Goal: Entertainment & Leisure: Browse casually

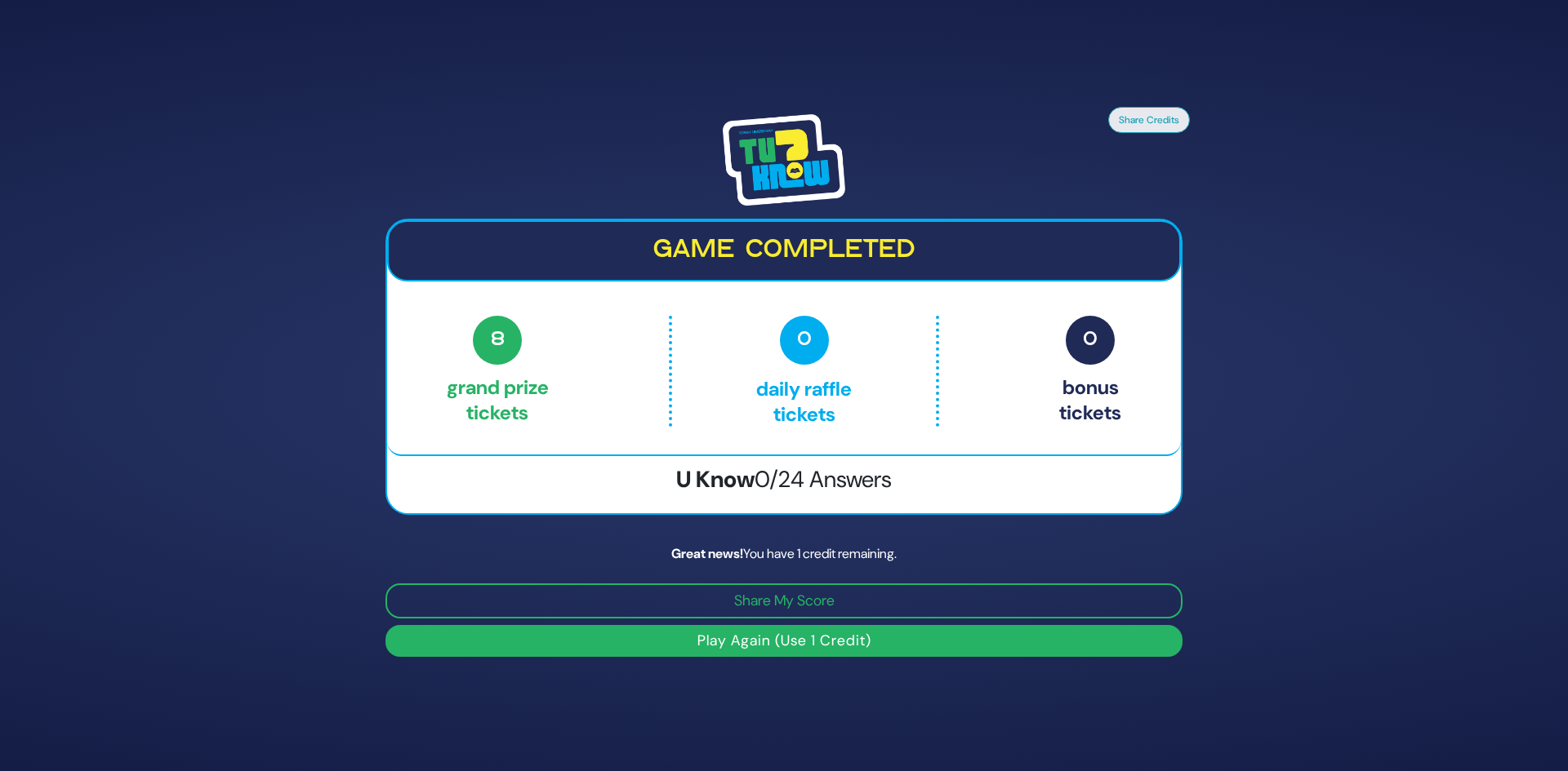
click at [774, 646] on button "Play Again (Use 1 Credit)" at bounding box center [784, 640] width 797 height 32
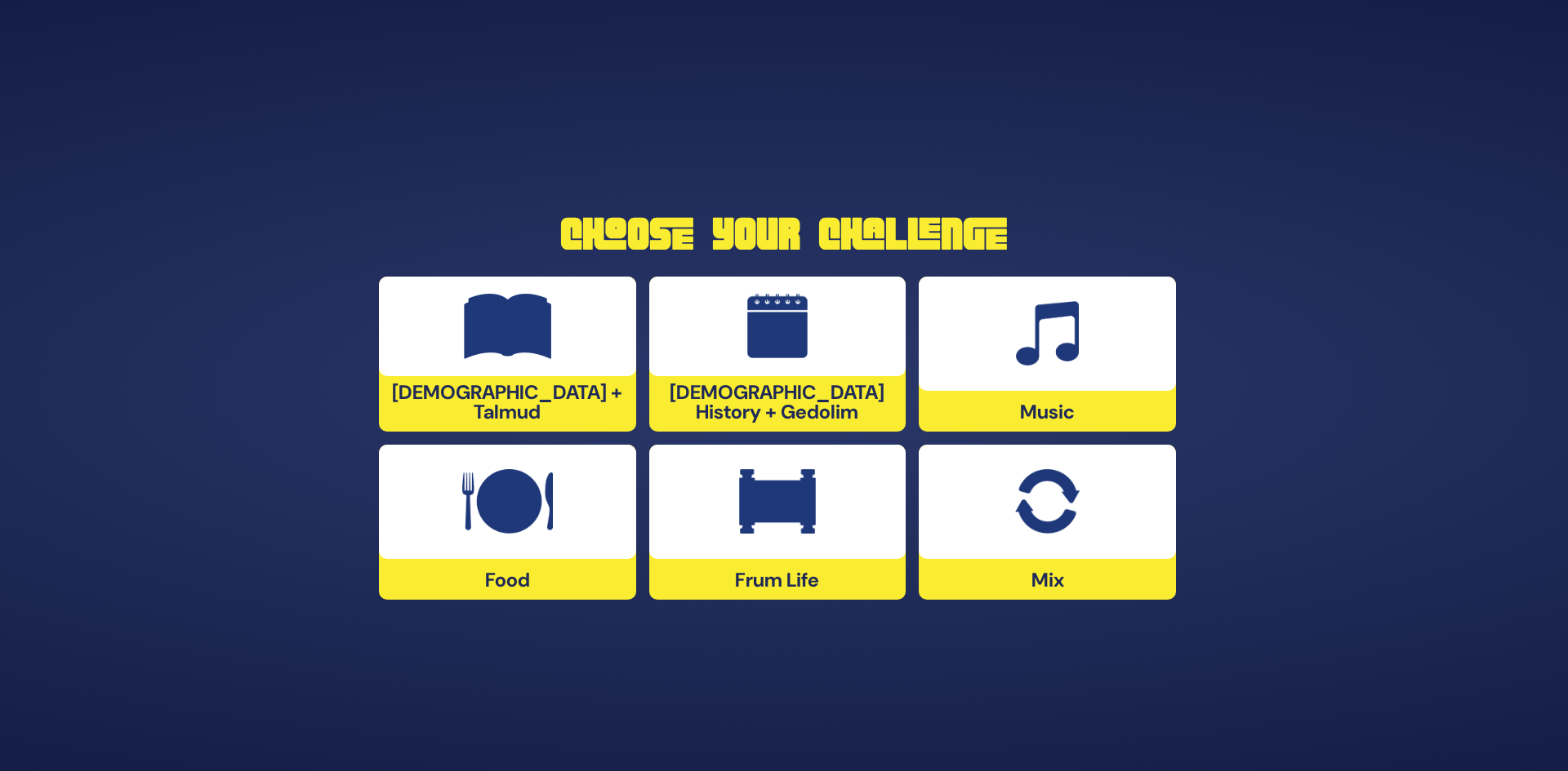
click at [822, 544] on div at bounding box center [777, 502] width 257 height 114
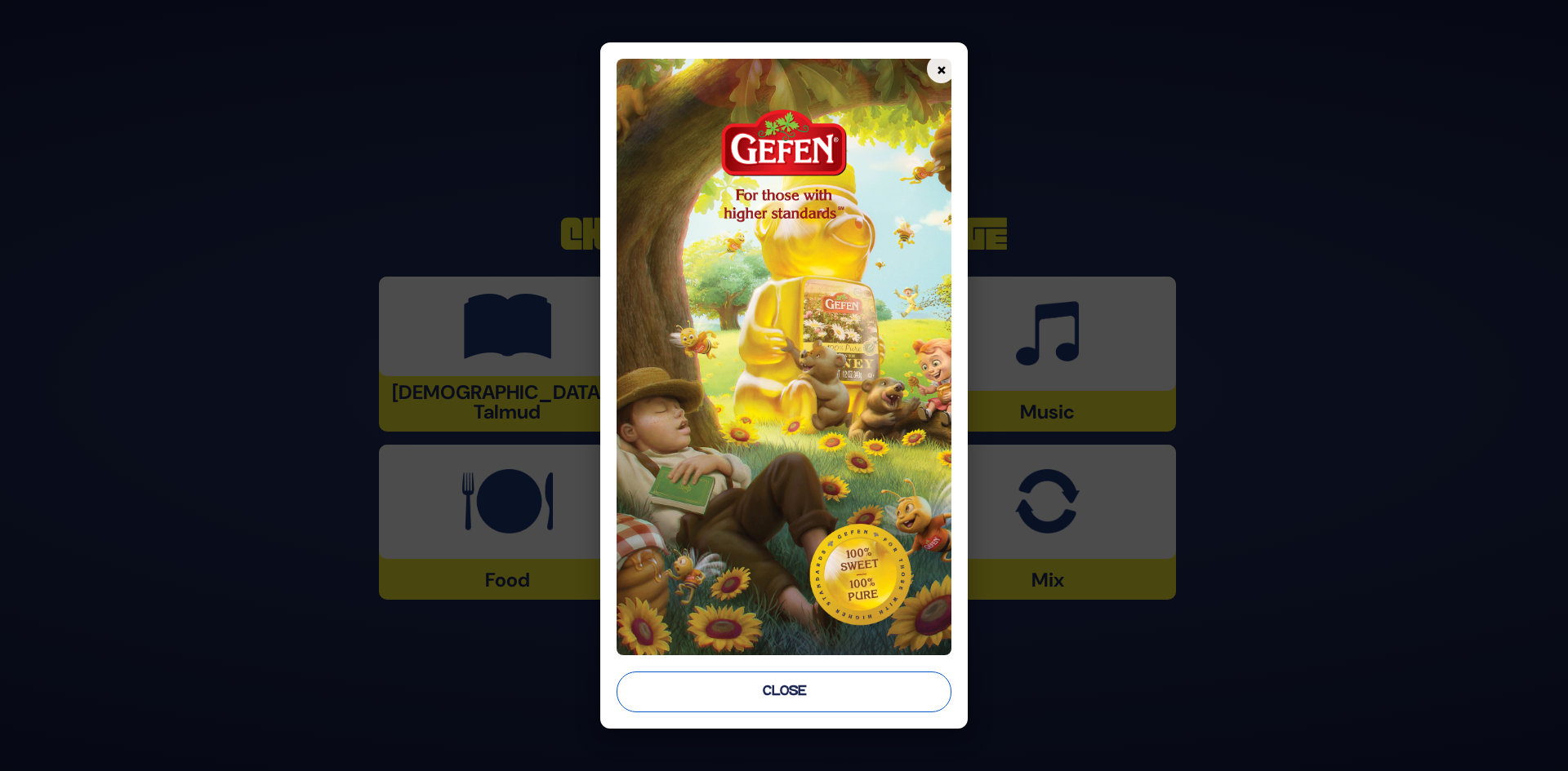
click at [829, 683] on button "Close" at bounding box center [784, 692] width 335 height 41
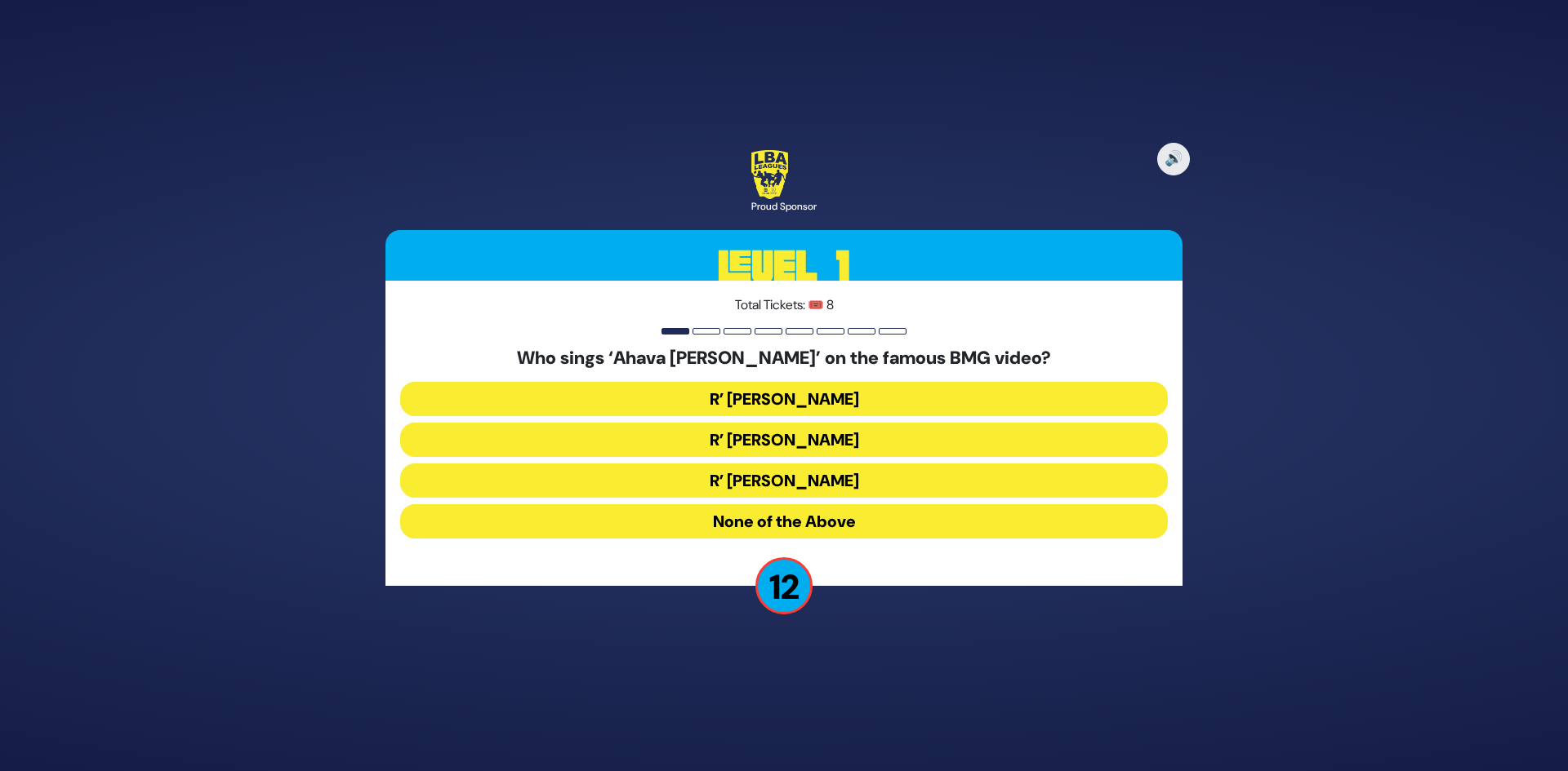
click at [860, 437] on button "R’ [PERSON_NAME]" at bounding box center [784, 440] width 768 height 34
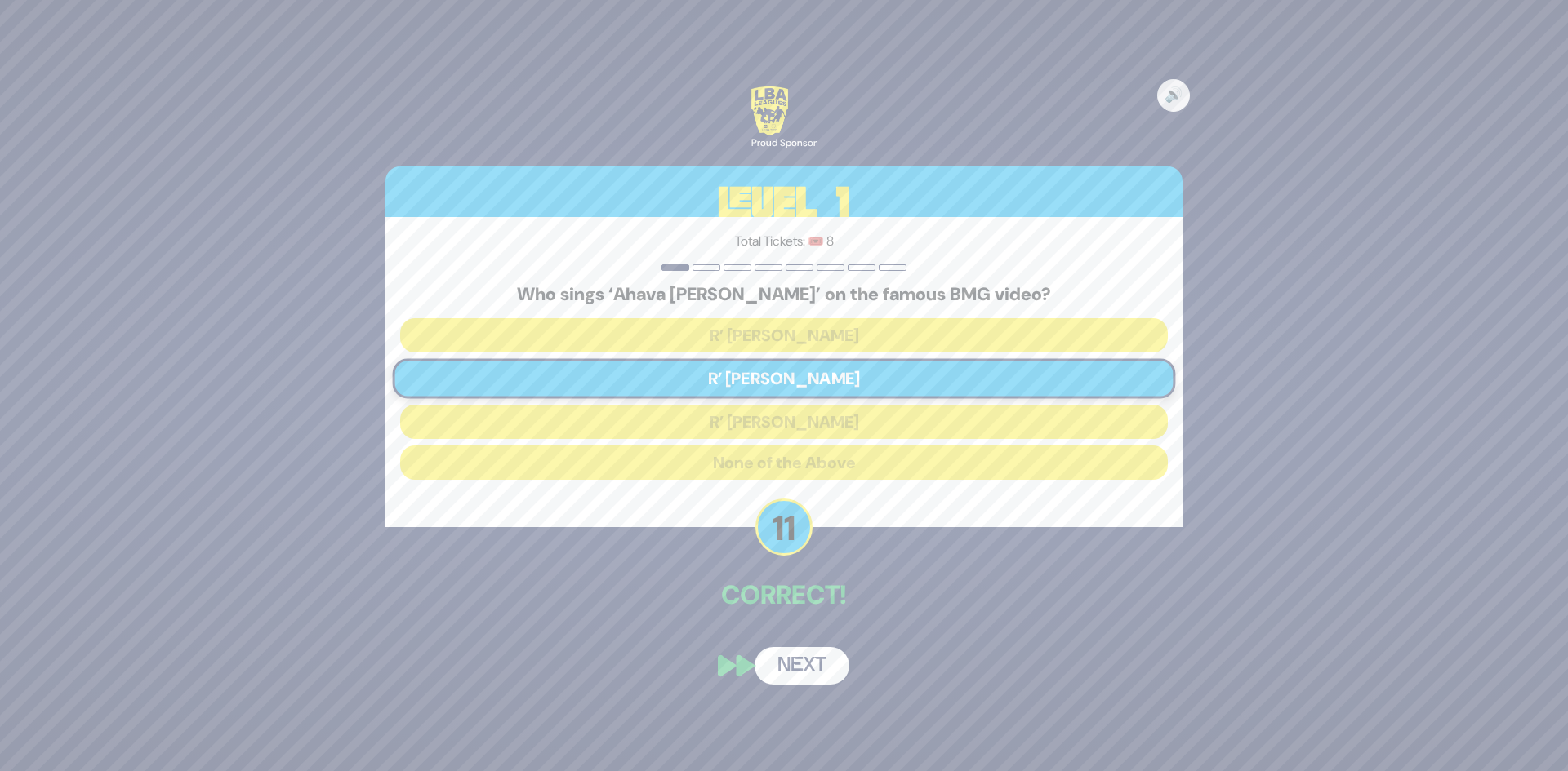
click at [815, 654] on button "Next" at bounding box center [801, 667] width 95 height 38
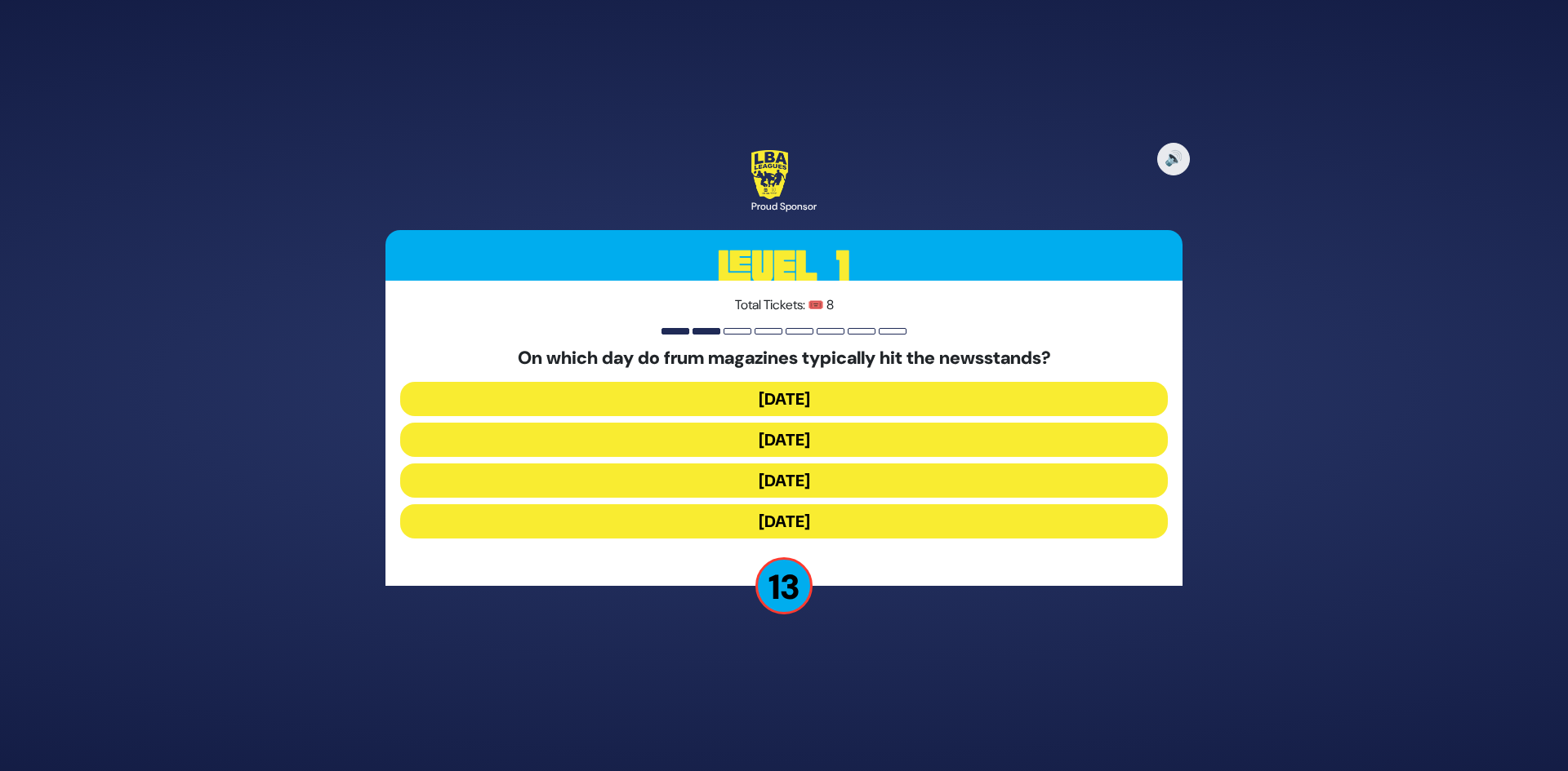
click at [824, 445] on button "[DATE]" at bounding box center [784, 440] width 768 height 34
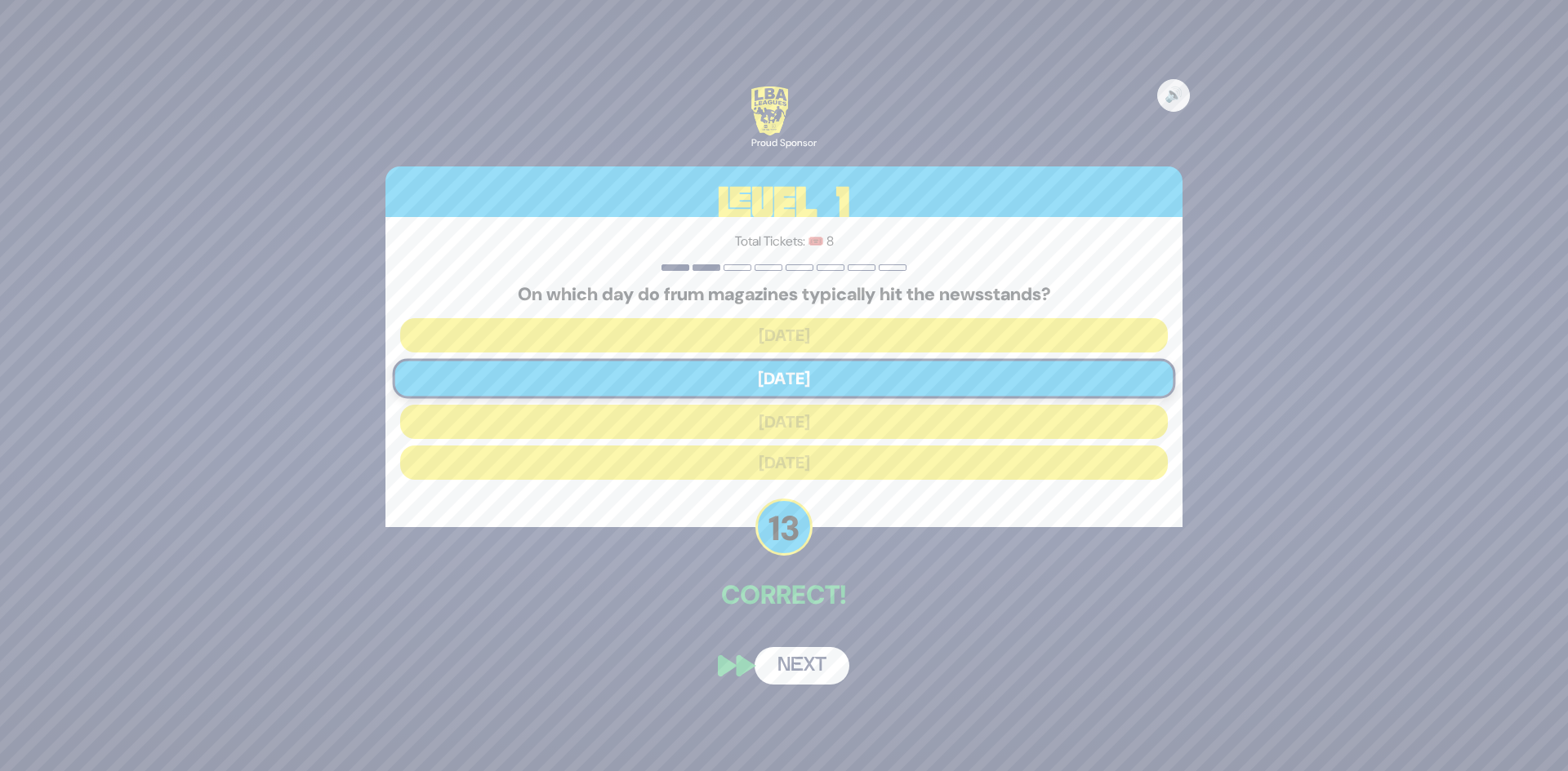
click at [819, 665] on button "Next" at bounding box center [801, 667] width 95 height 38
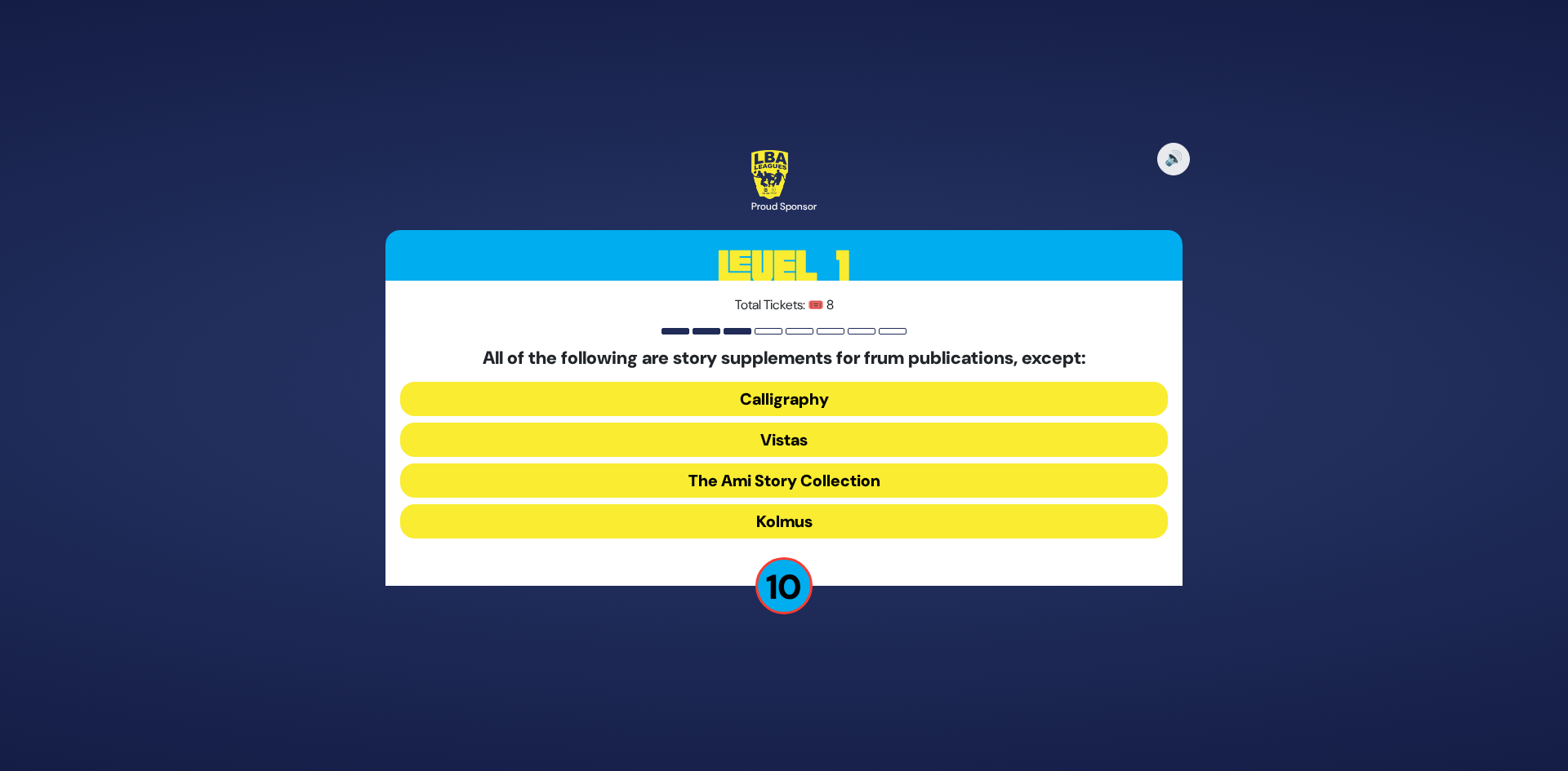
click at [830, 514] on button "Kolmus" at bounding box center [784, 522] width 768 height 34
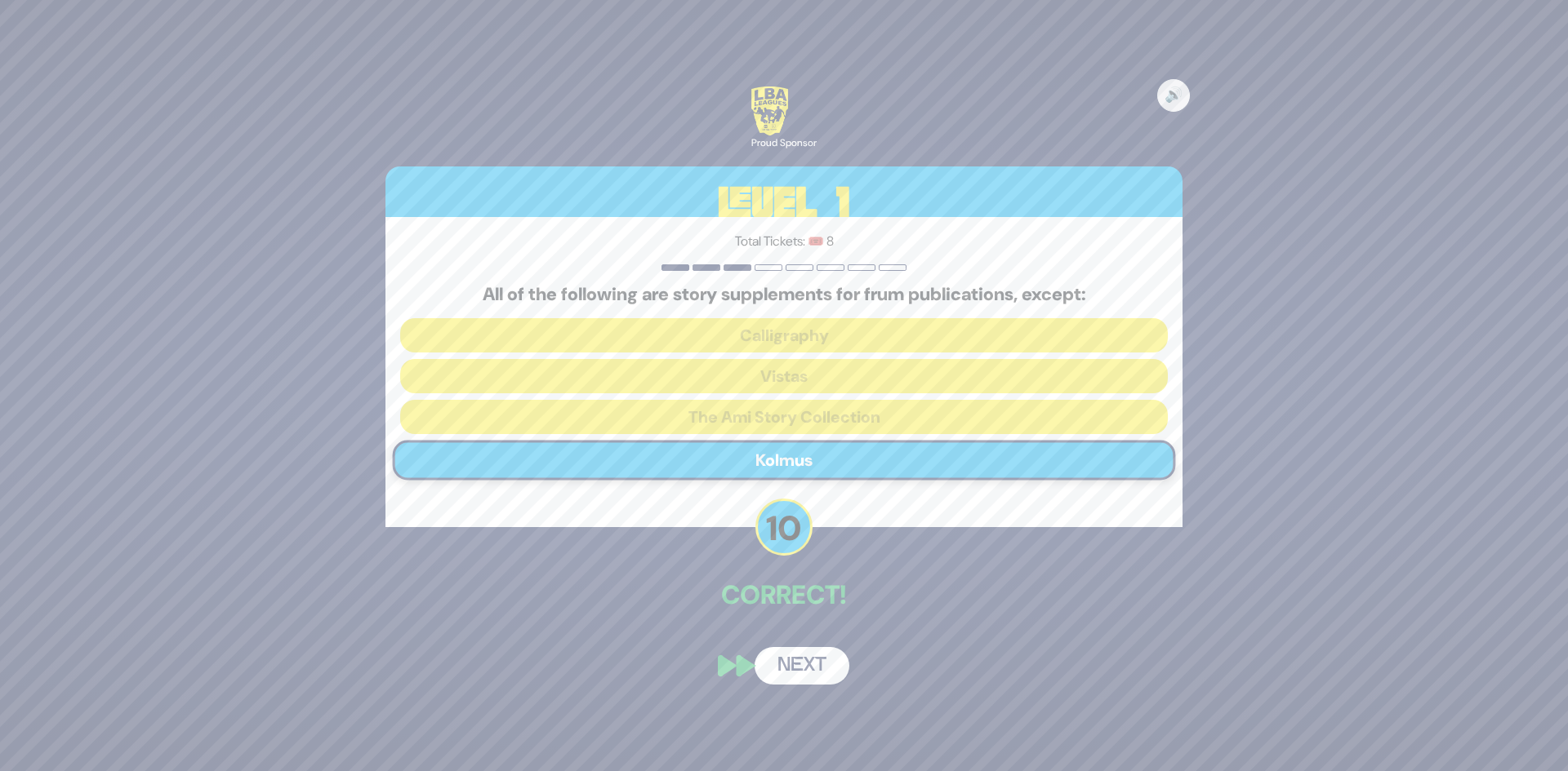
click at [805, 665] on button "Next" at bounding box center [801, 667] width 95 height 38
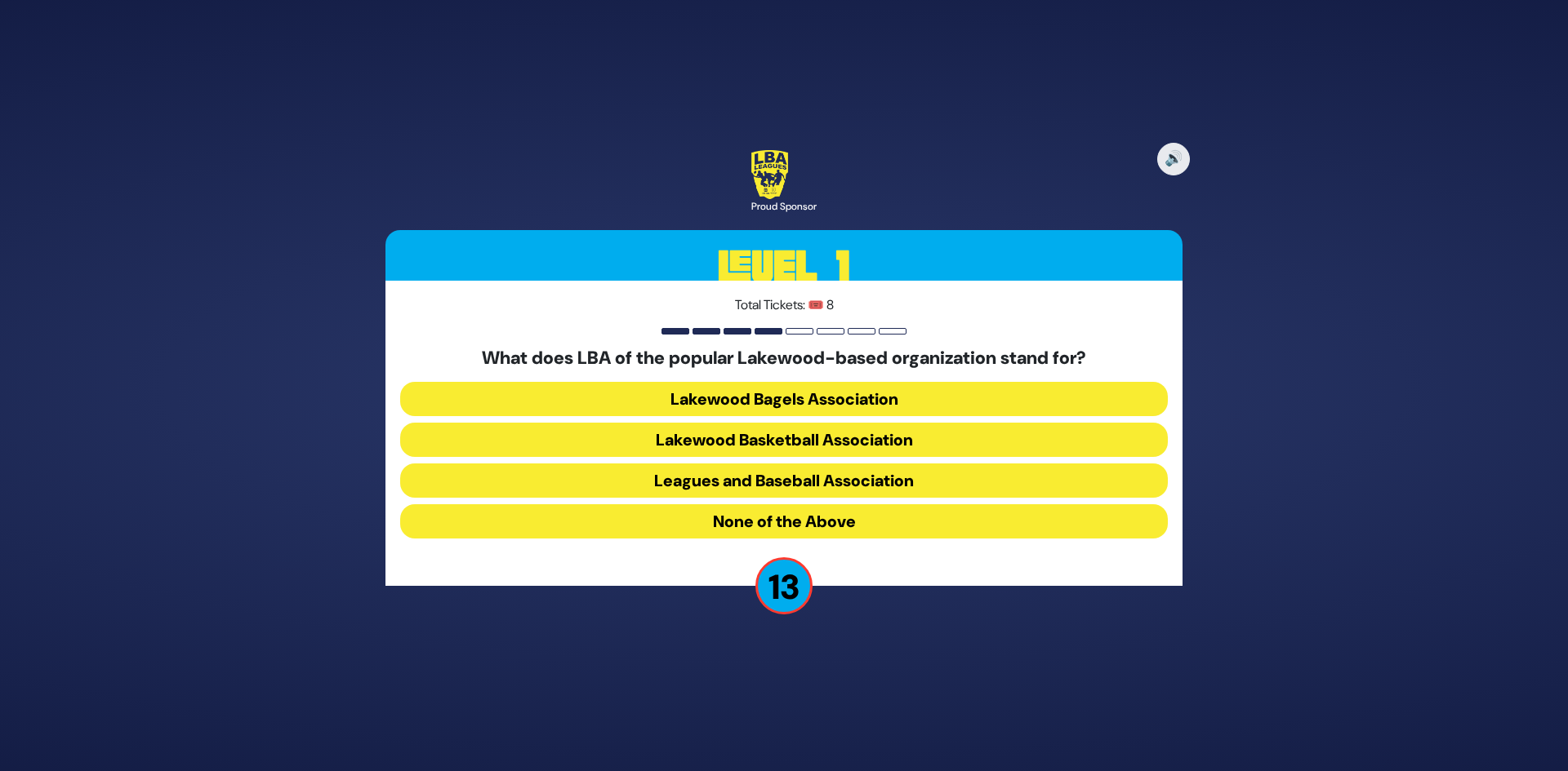
click at [834, 478] on button "Leagues and Baseball Association" at bounding box center [784, 481] width 768 height 34
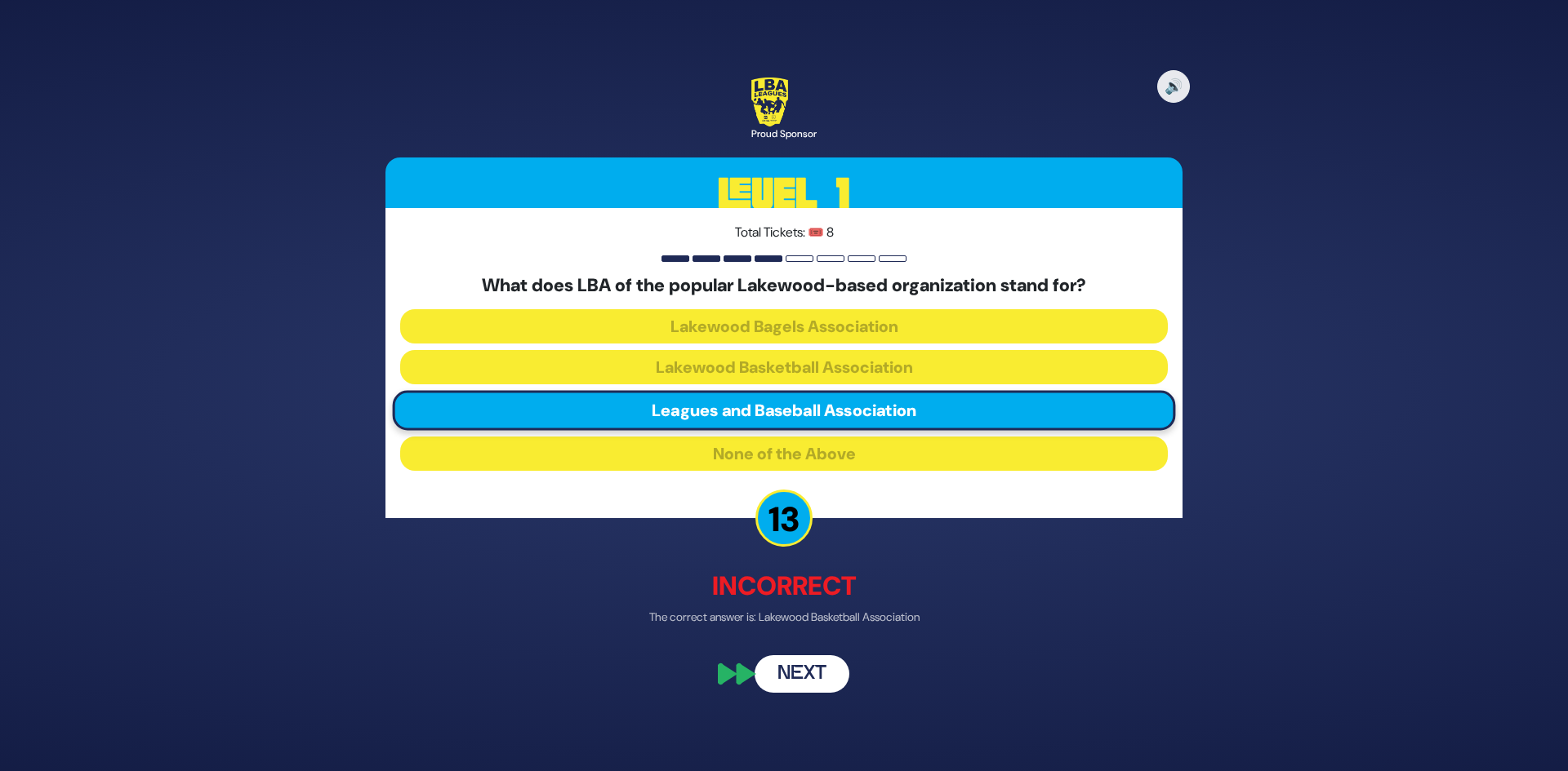
click at [814, 671] on button "Next" at bounding box center [801, 676] width 95 height 38
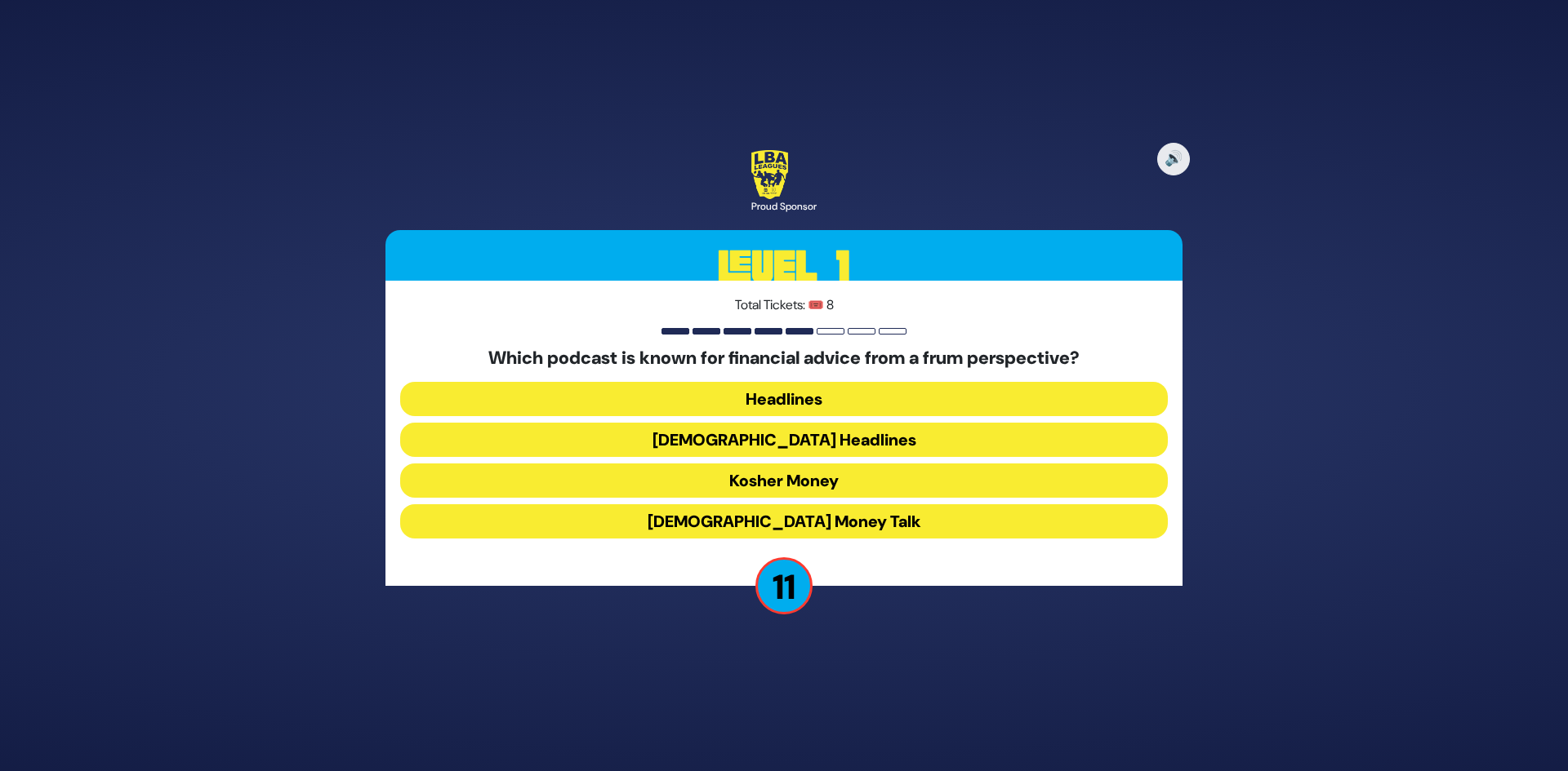
click at [815, 483] on button "Kosher Money" at bounding box center [784, 481] width 768 height 34
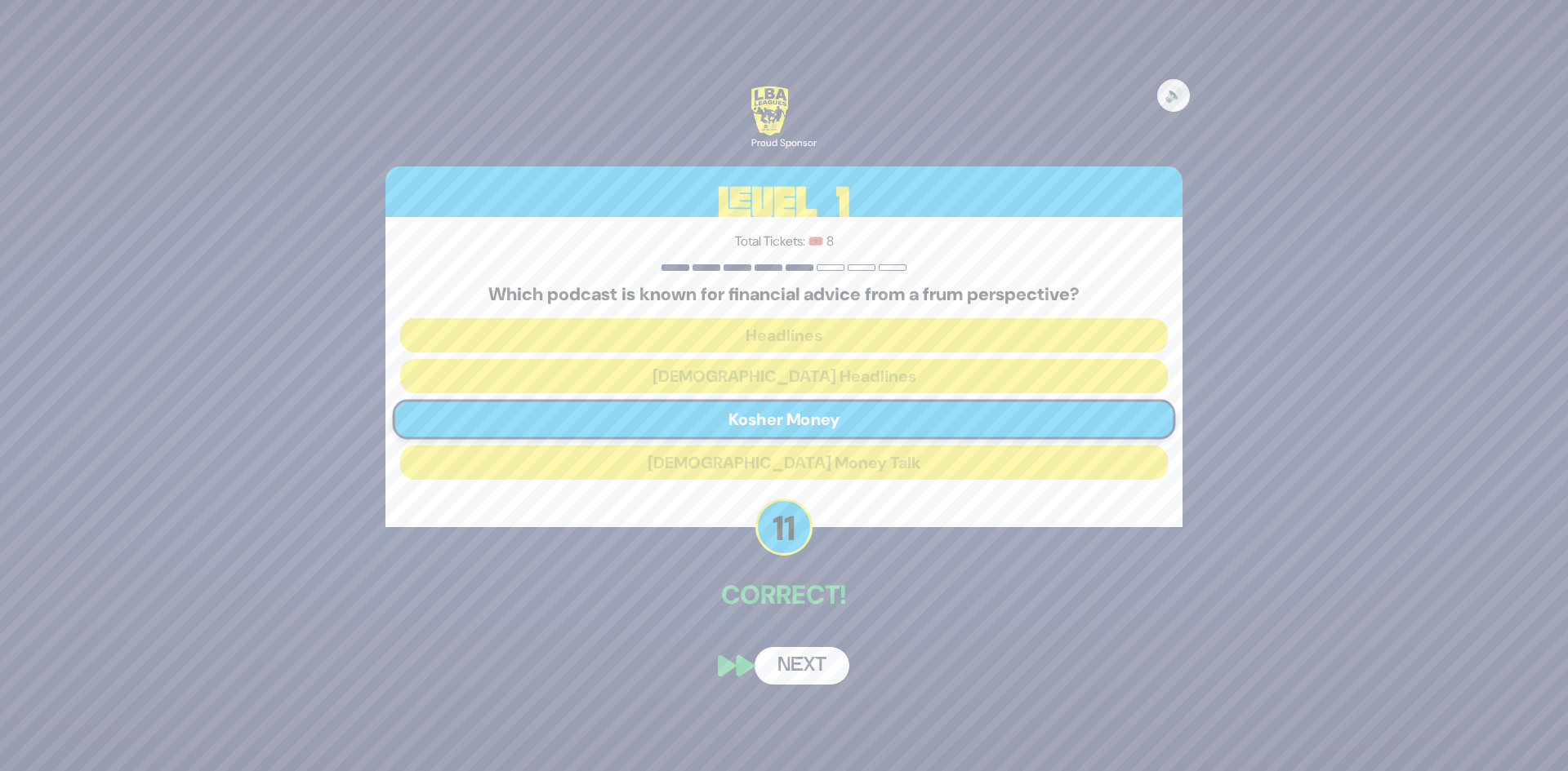
click at [810, 665] on button "Next" at bounding box center [801, 667] width 95 height 38
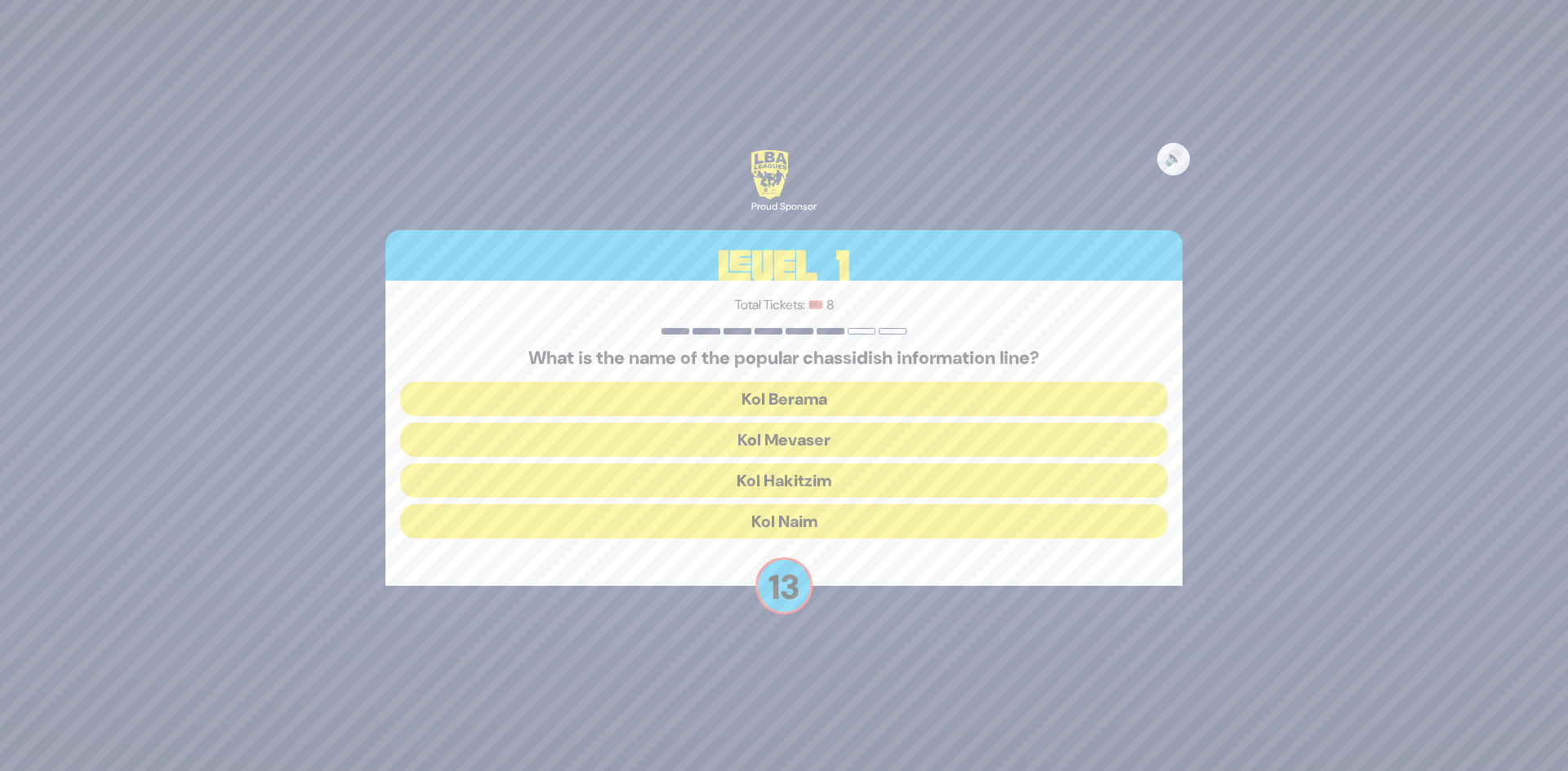
click at [844, 444] on button "Kol Mevaser" at bounding box center [784, 440] width 768 height 34
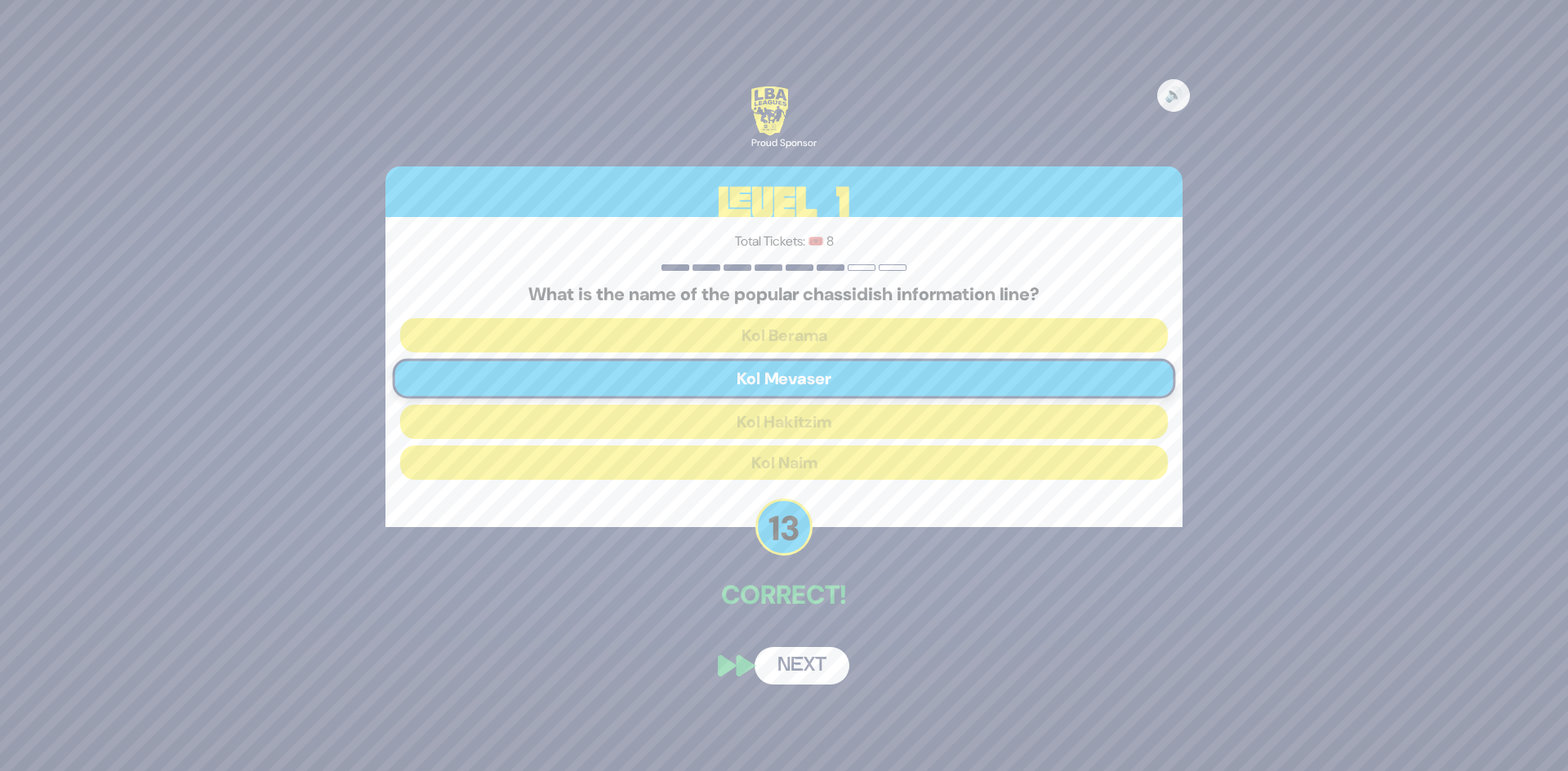
click at [803, 658] on button "Next" at bounding box center [801, 667] width 95 height 38
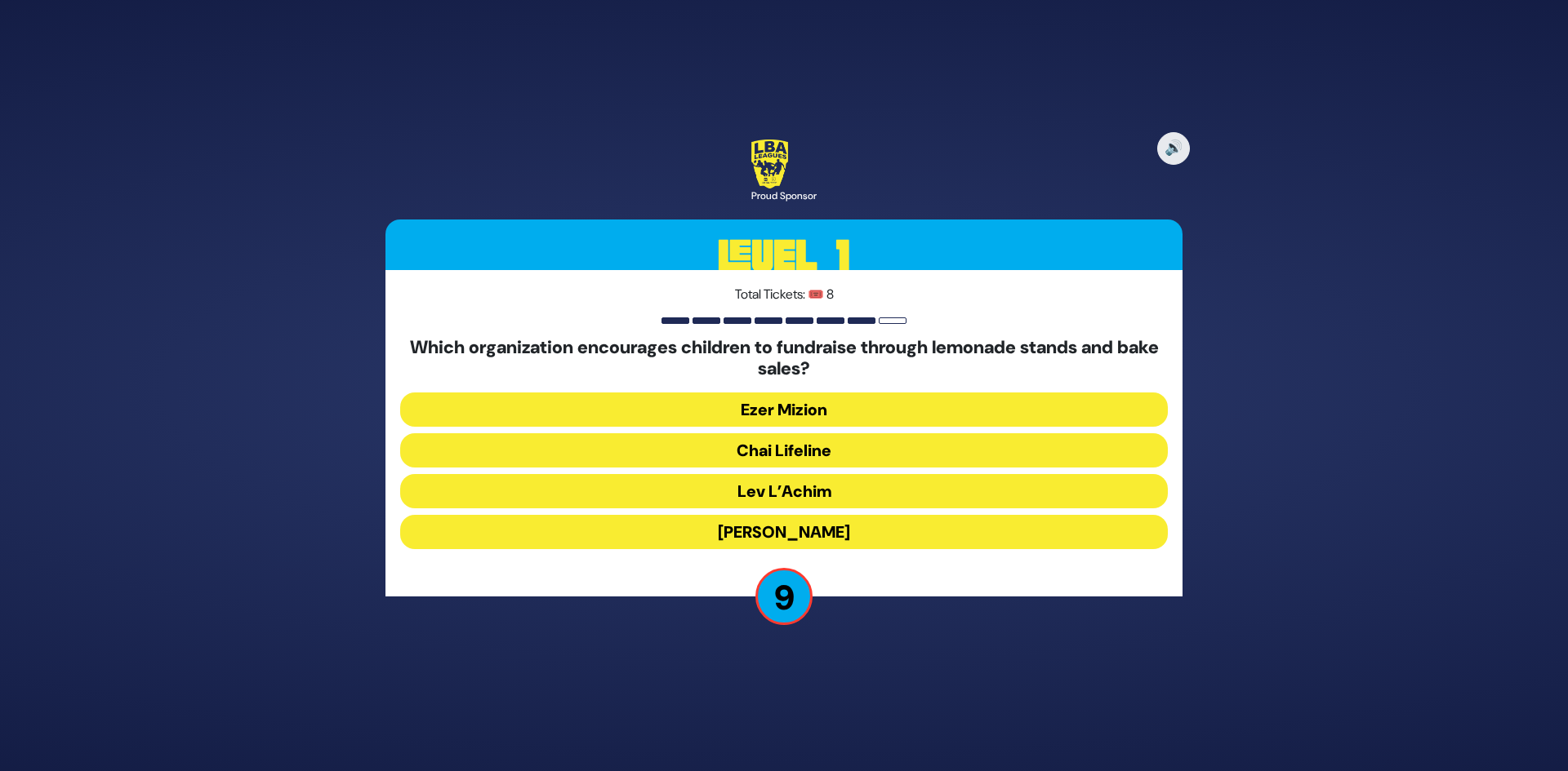
click at [815, 413] on button "Ezer Mizion" at bounding box center [784, 410] width 768 height 34
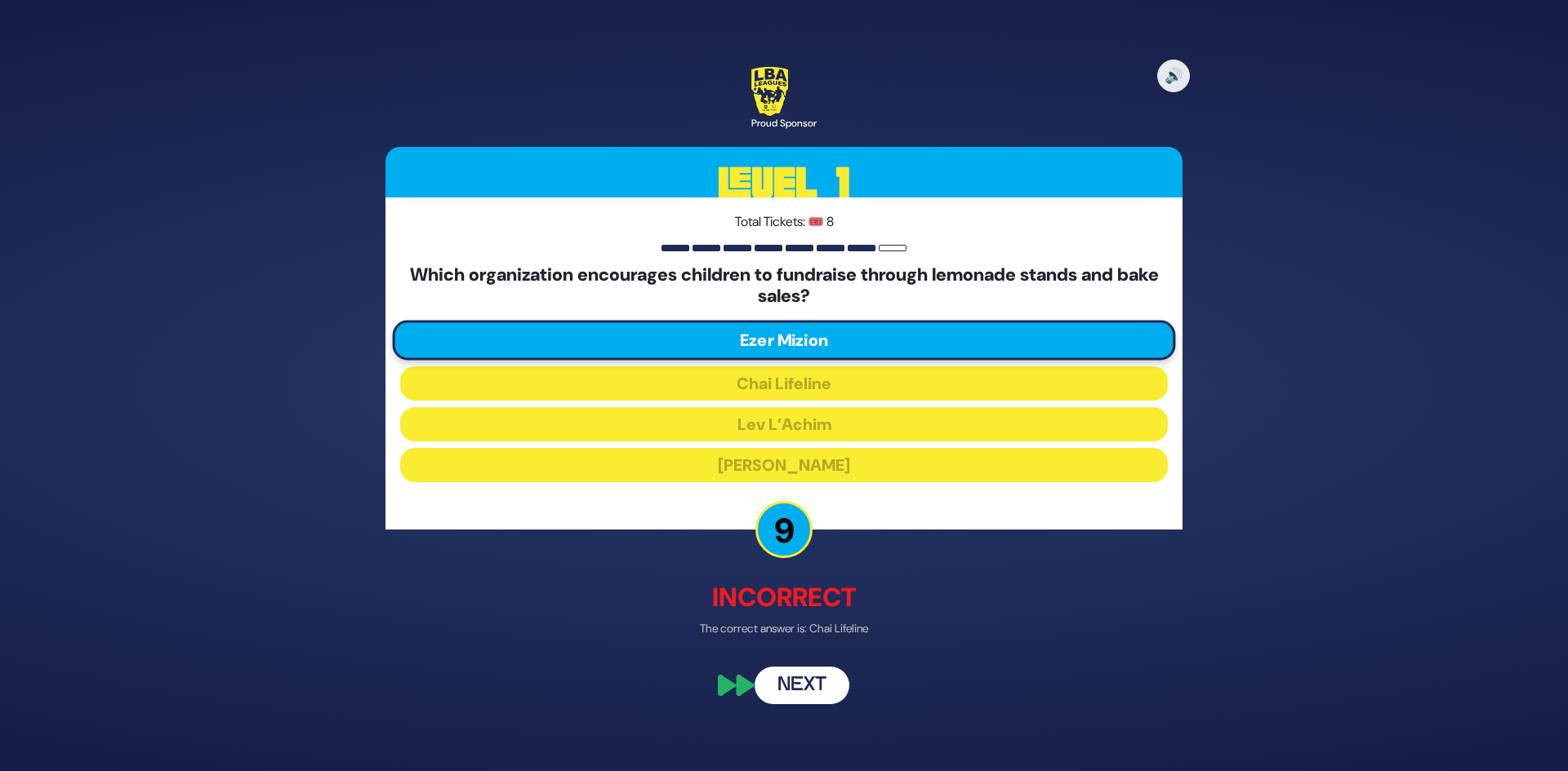
click at [836, 685] on button "Next" at bounding box center [801, 685] width 95 height 38
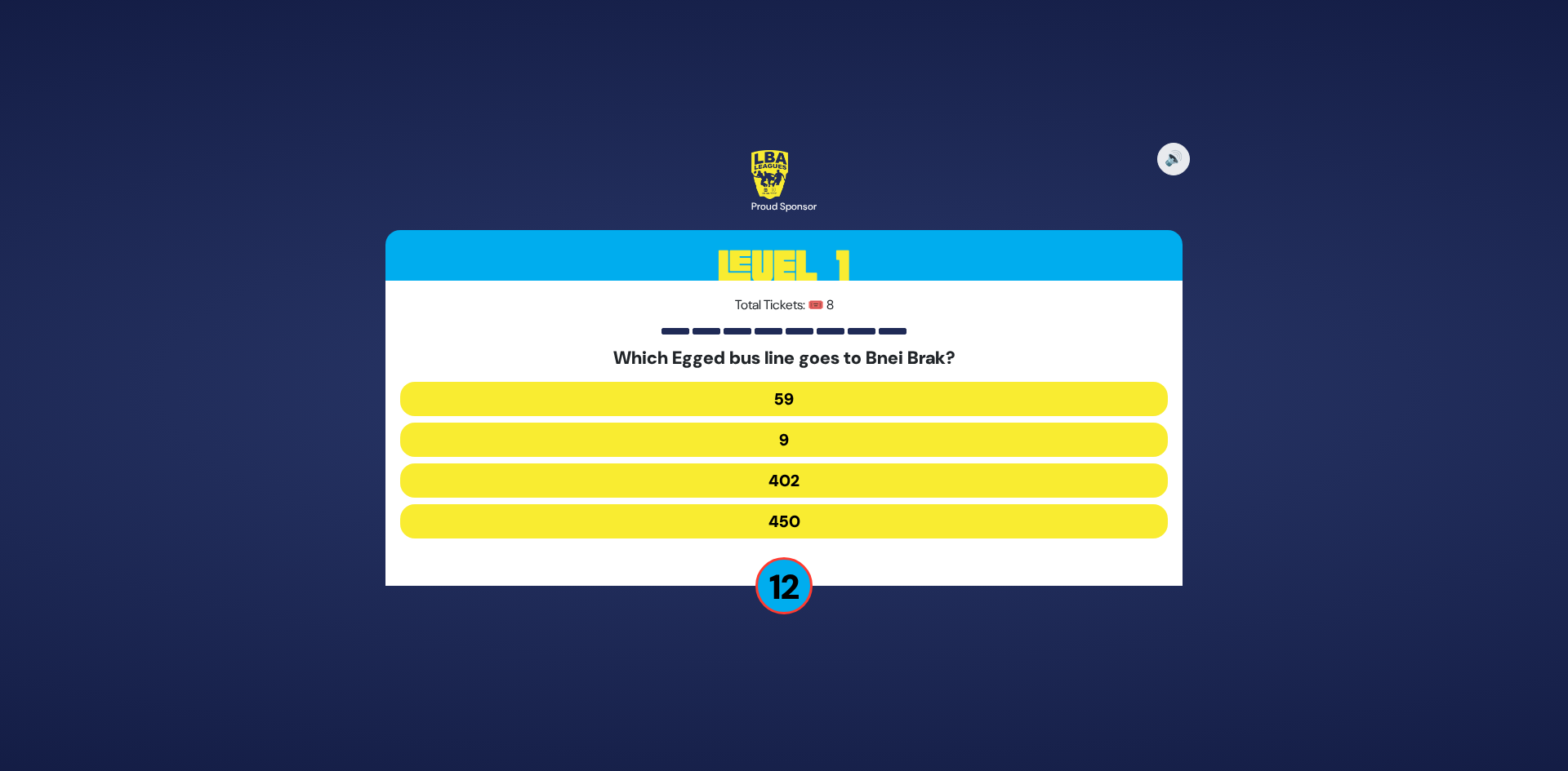
click at [828, 514] on button "450" at bounding box center [784, 522] width 768 height 34
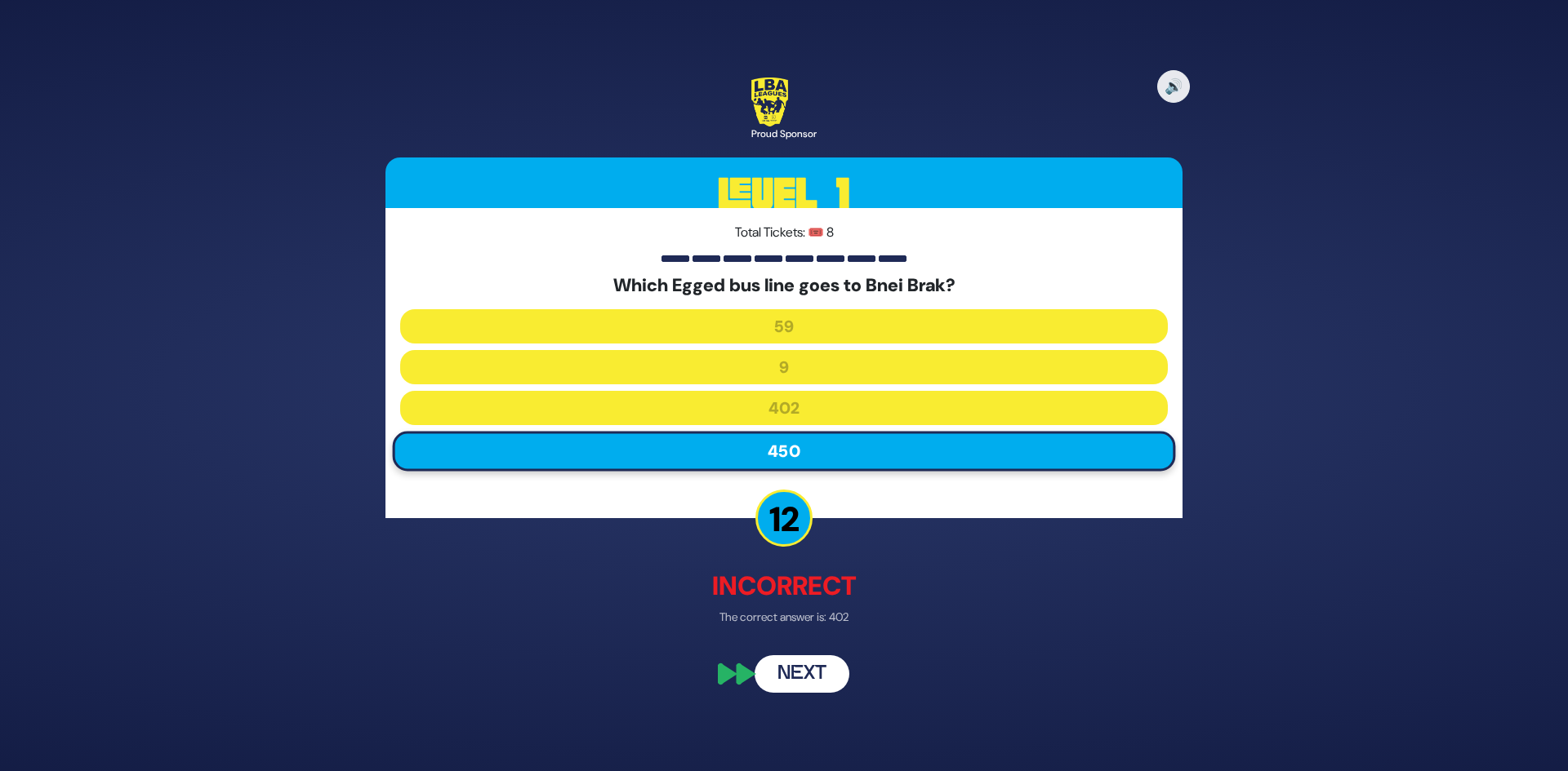
click at [813, 663] on button "Next" at bounding box center [801, 676] width 95 height 38
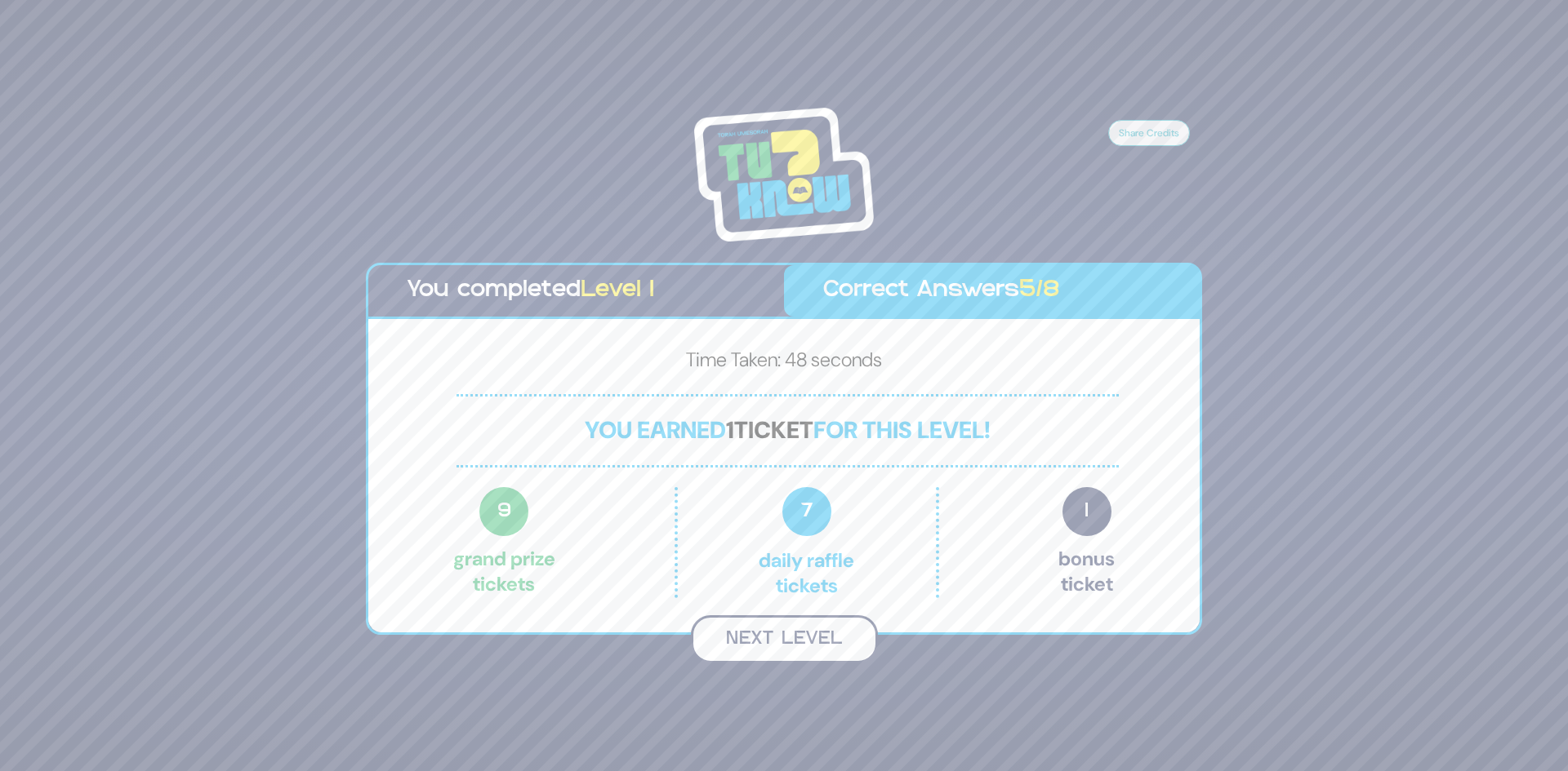
click at [816, 626] on button "Next Level" at bounding box center [784, 639] width 187 height 48
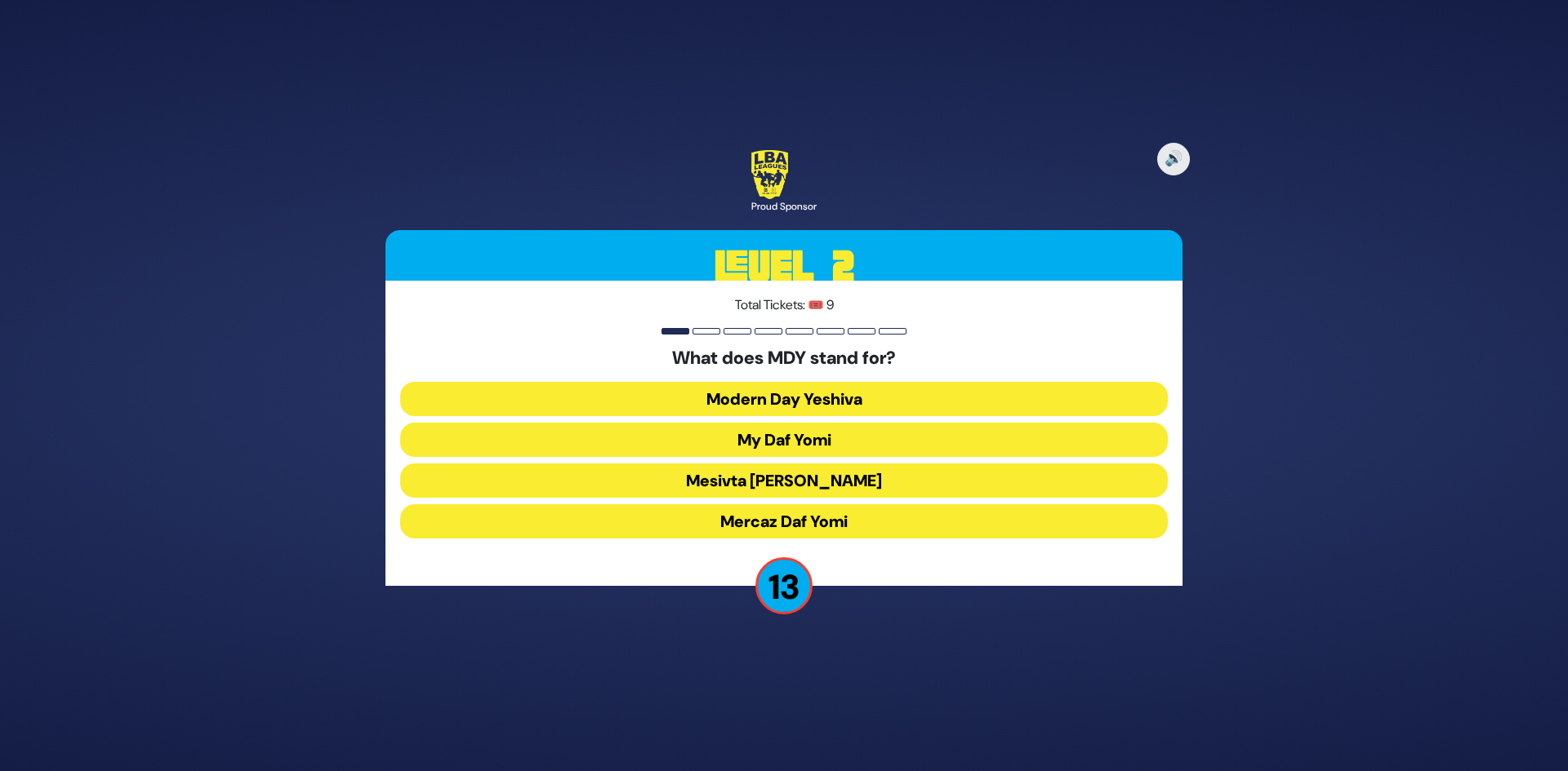
click at [839, 511] on button "Mercaz Daf Yomi" at bounding box center [784, 522] width 768 height 34
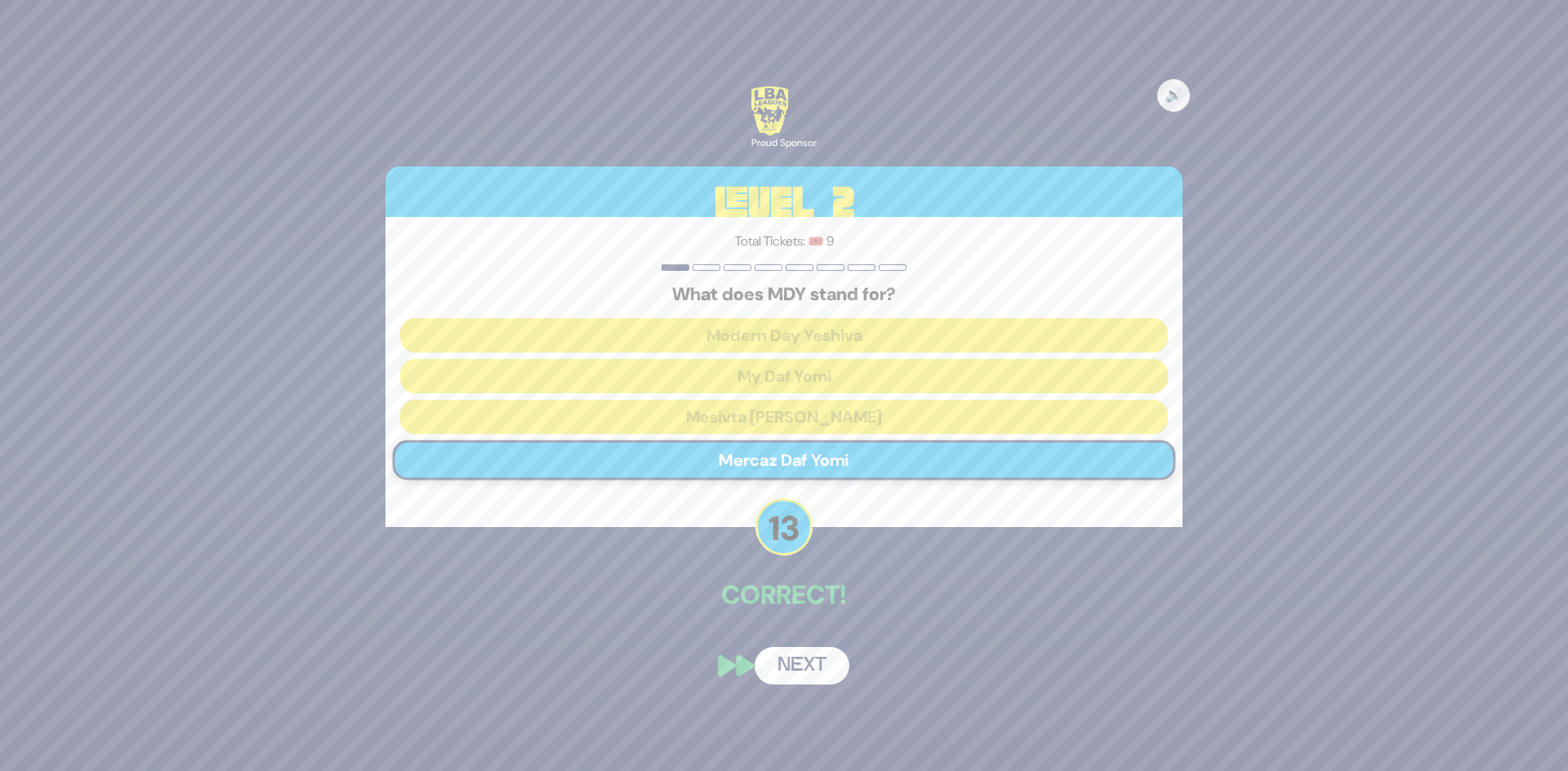
click at [796, 653] on button "Next" at bounding box center [801, 667] width 95 height 38
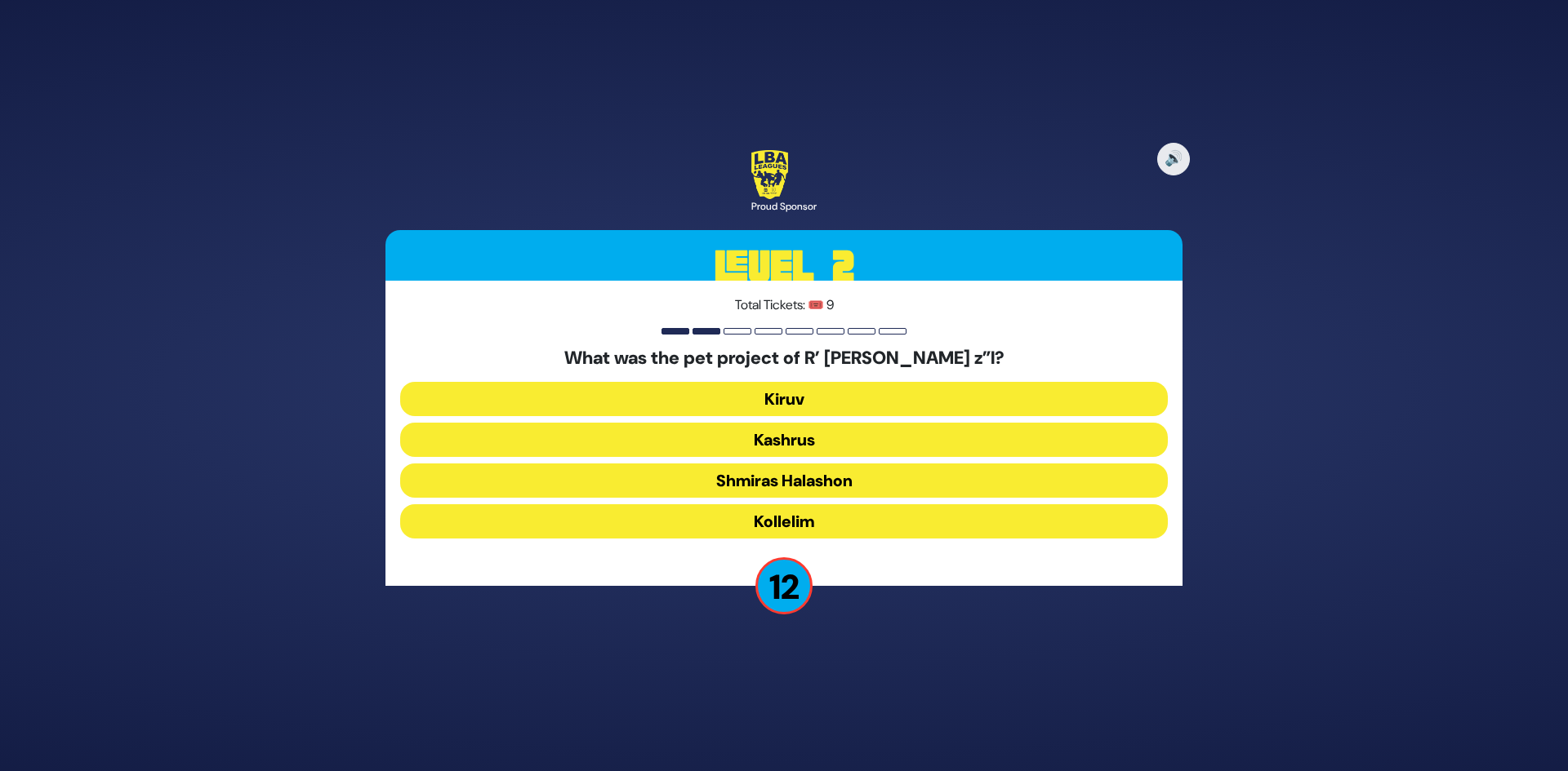
click at [824, 401] on button "Kiruv" at bounding box center [784, 399] width 768 height 34
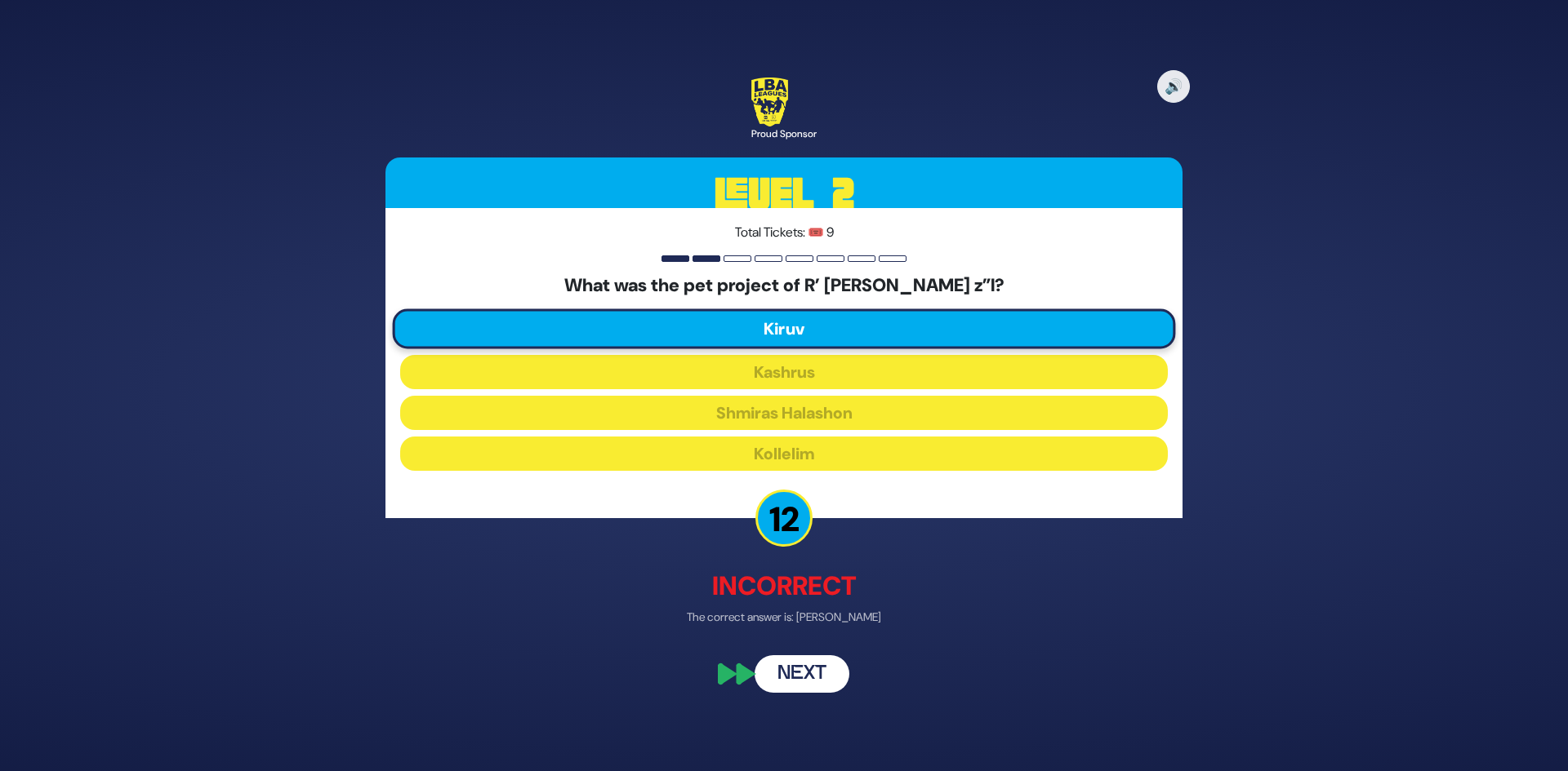
click at [825, 674] on button "Next" at bounding box center [801, 676] width 95 height 38
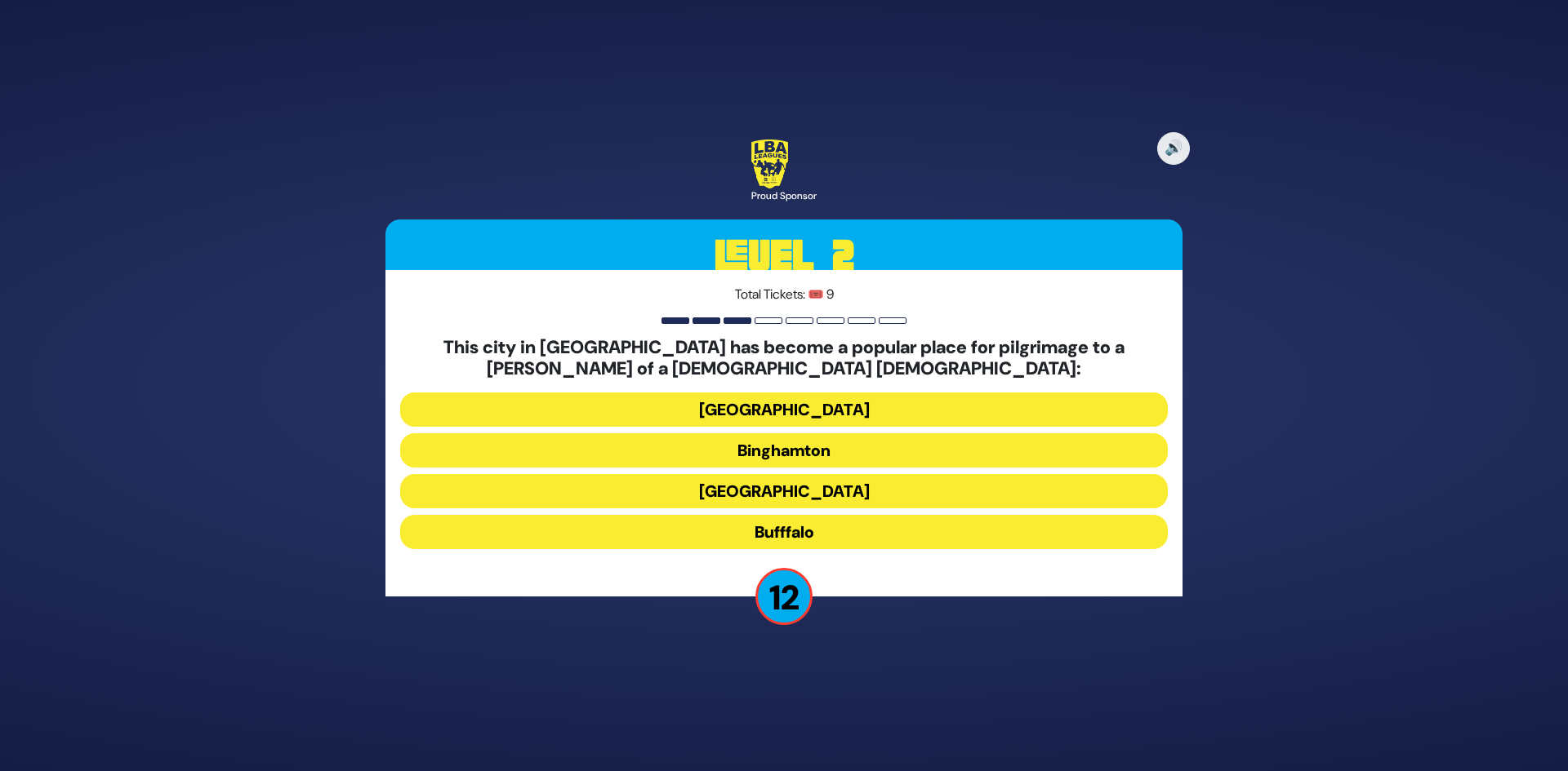
click at [816, 529] on button "Bufffalo" at bounding box center [784, 532] width 768 height 34
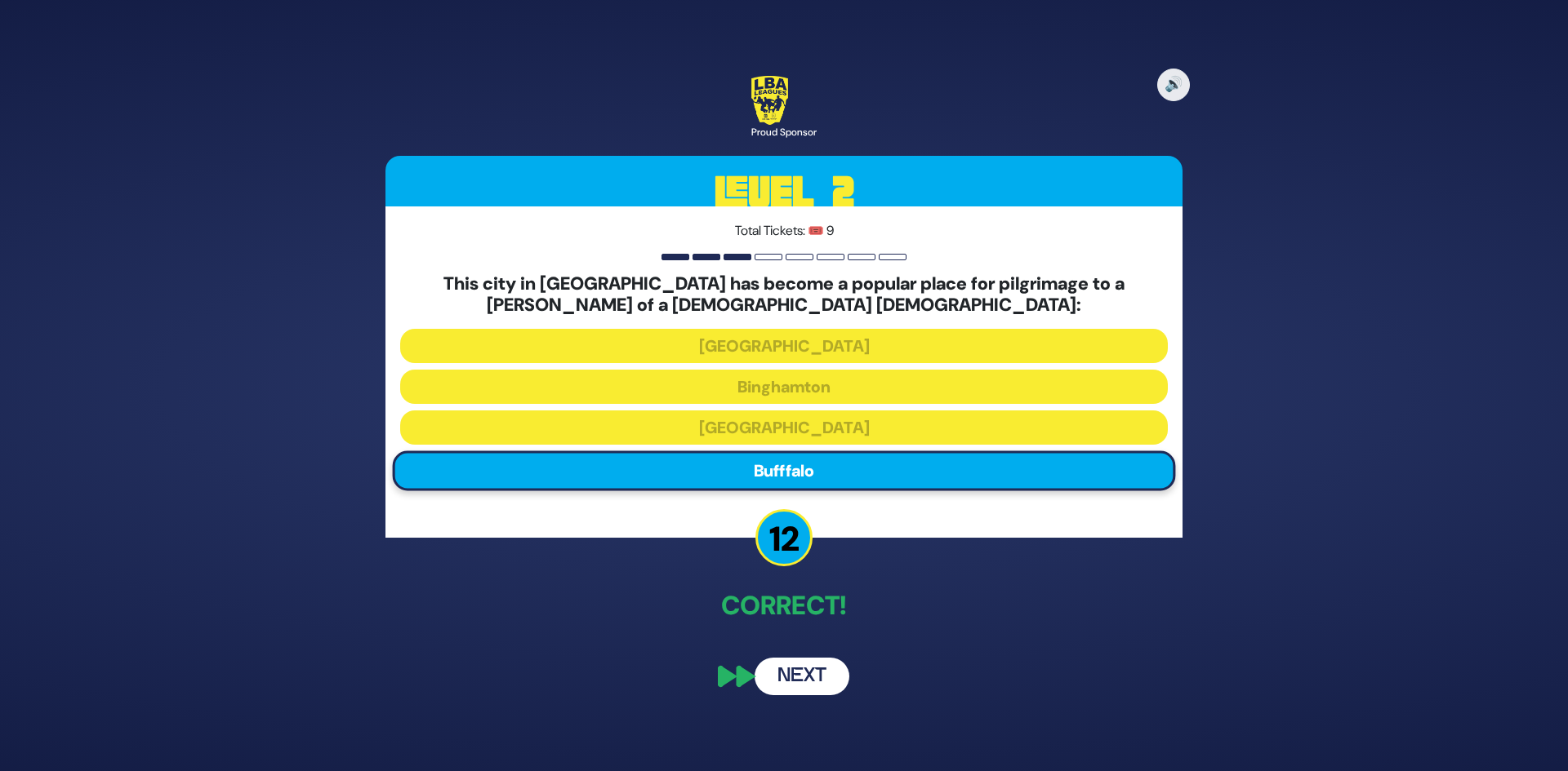
click at [798, 664] on button "Next" at bounding box center [801, 676] width 95 height 38
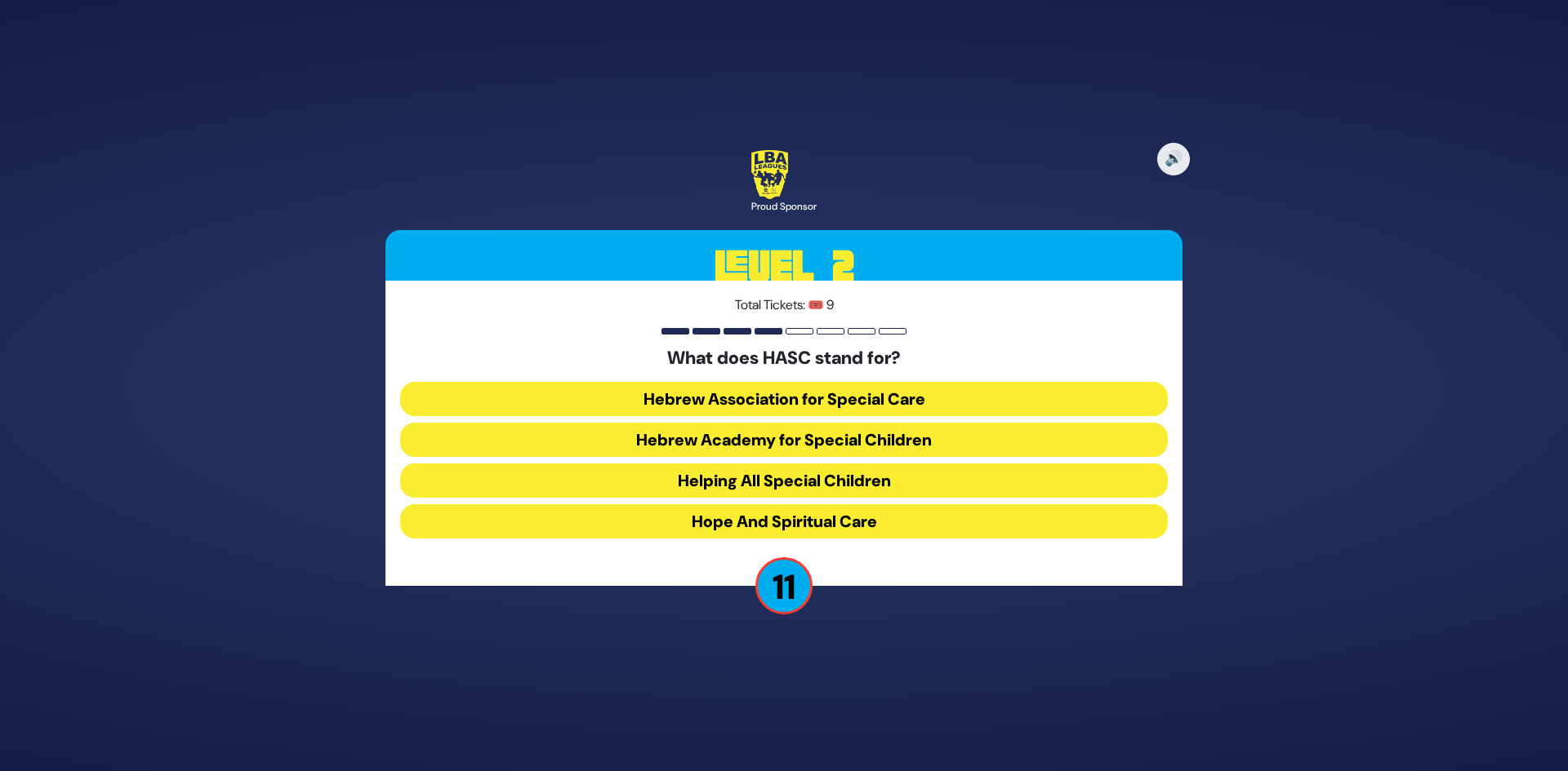
click at [798, 447] on button "Hebrew Academy for Special Children" at bounding box center [784, 440] width 768 height 34
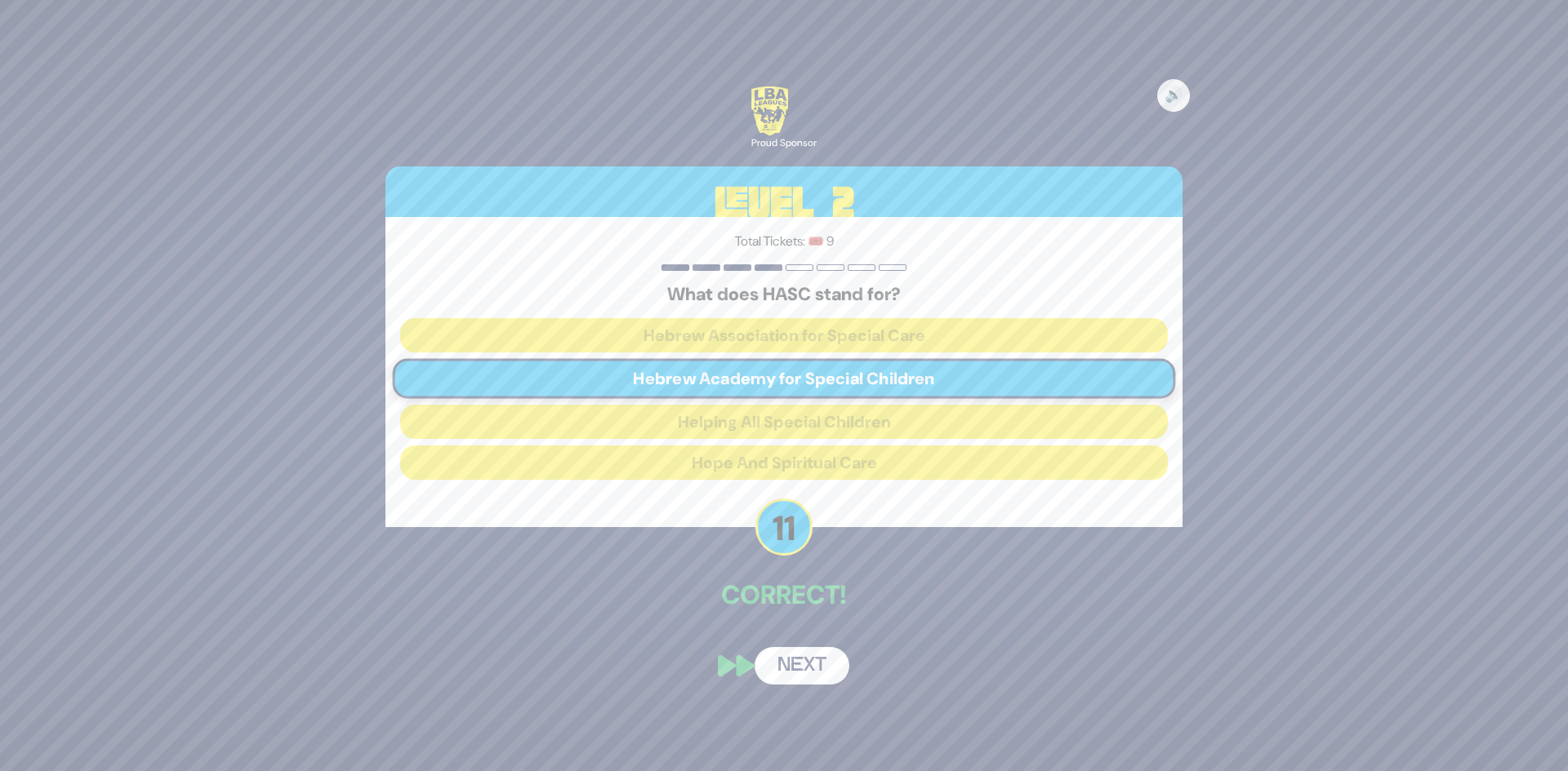
click at [822, 669] on button "Next" at bounding box center [801, 667] width 95 height 38
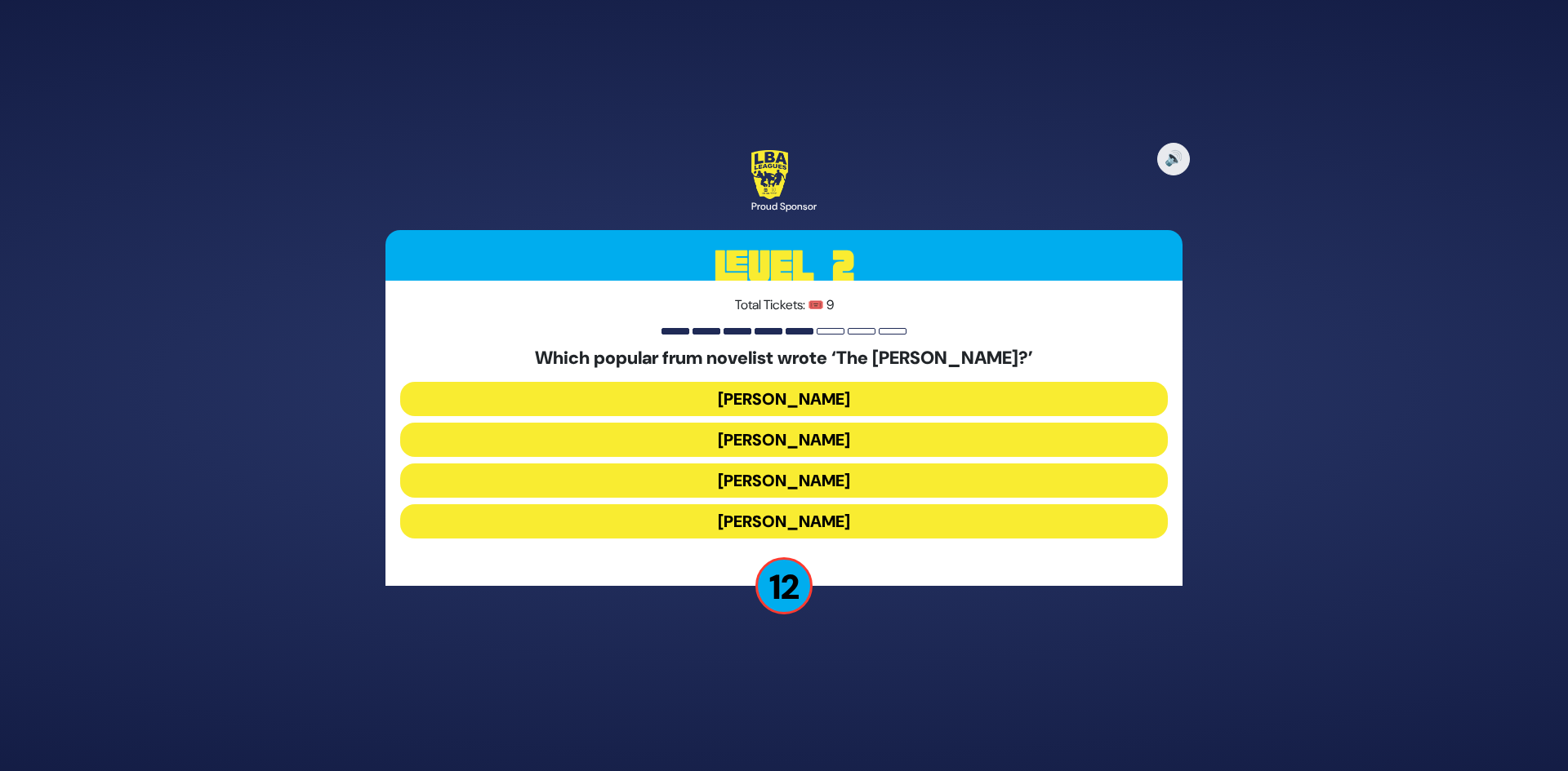
click at [836, 448] on button "[PERSON_NAME]" at bounding box center [784, 440] width 768 height 34
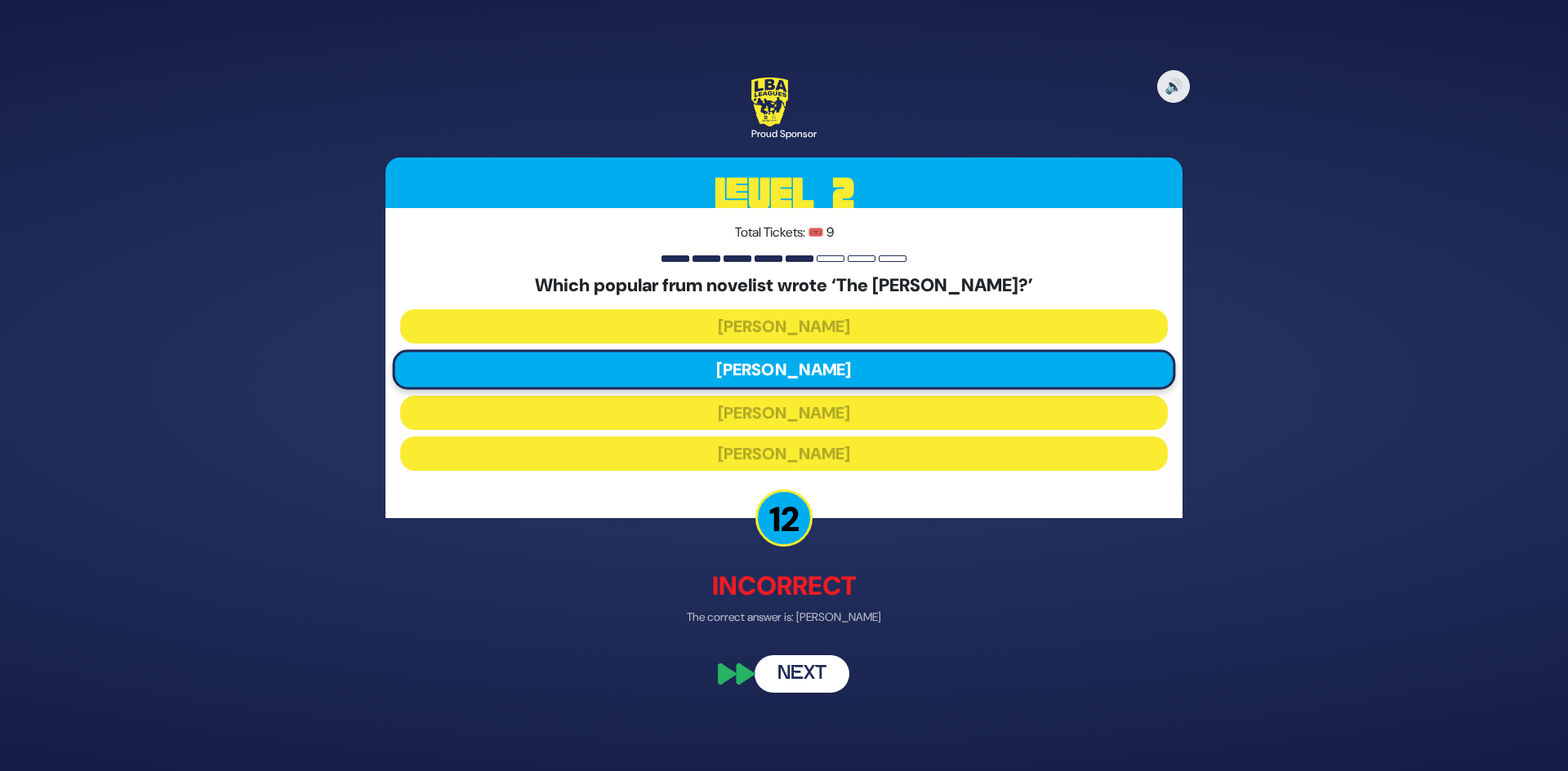
click at [816, 667] on button "Next" at bounding box center [801, 676] width 95 height 38
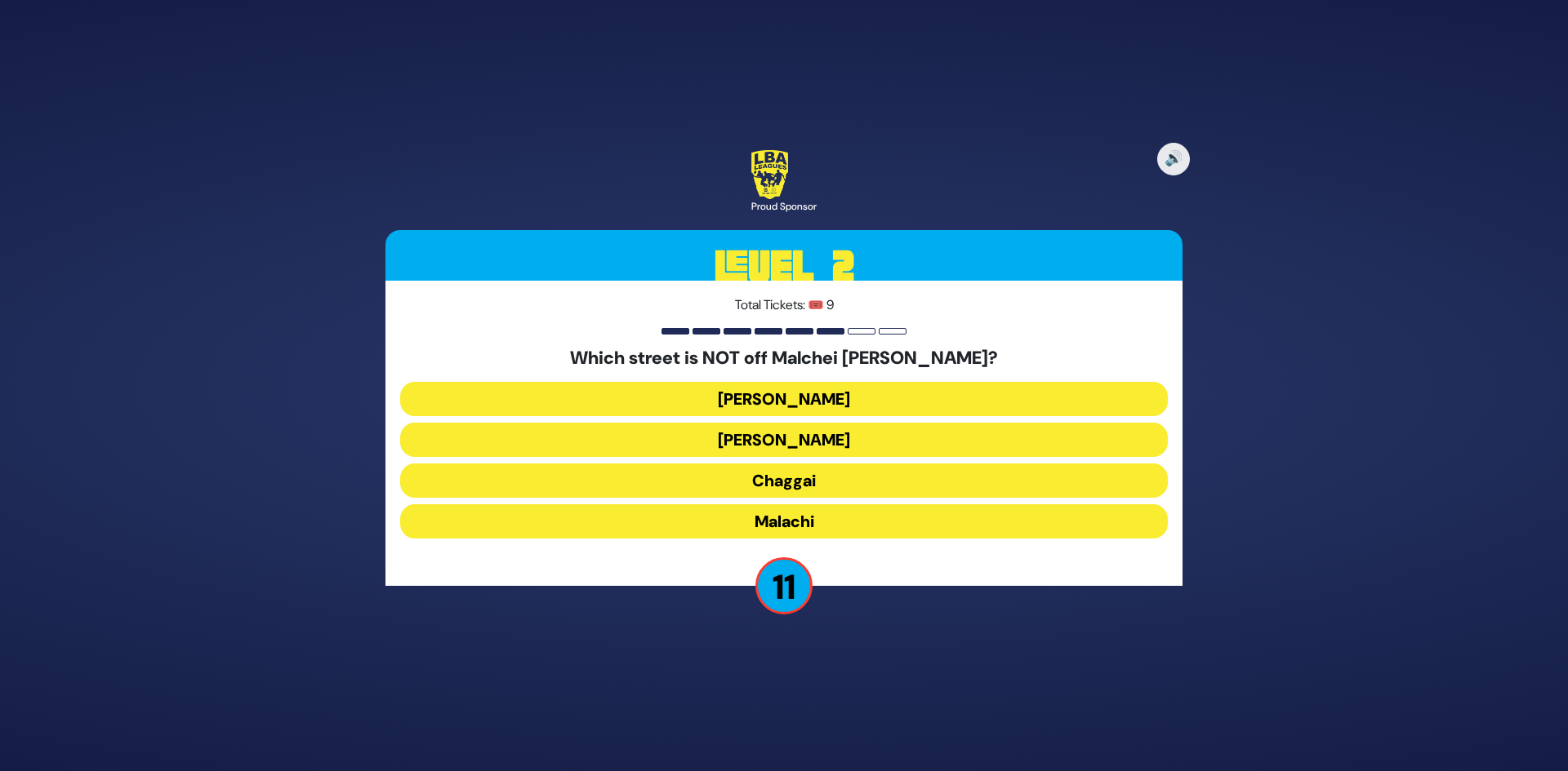
click at [859, 404] on button "[PERSON_NAME]" at bounding box center [784, 399] width 768 height 34
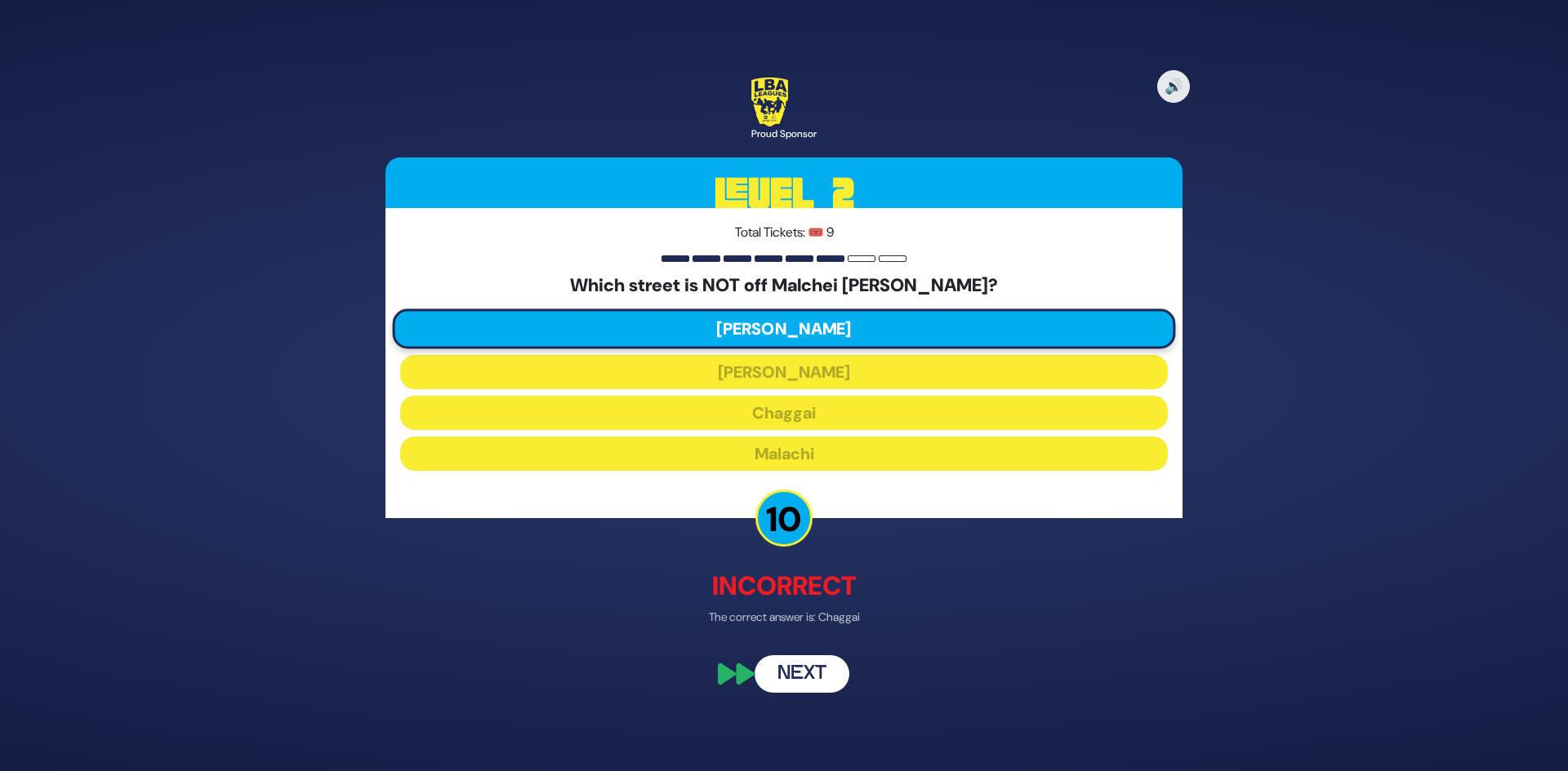
click at [829, 666] on button "Next" at bounding box center [801, 676] width 95 height 38
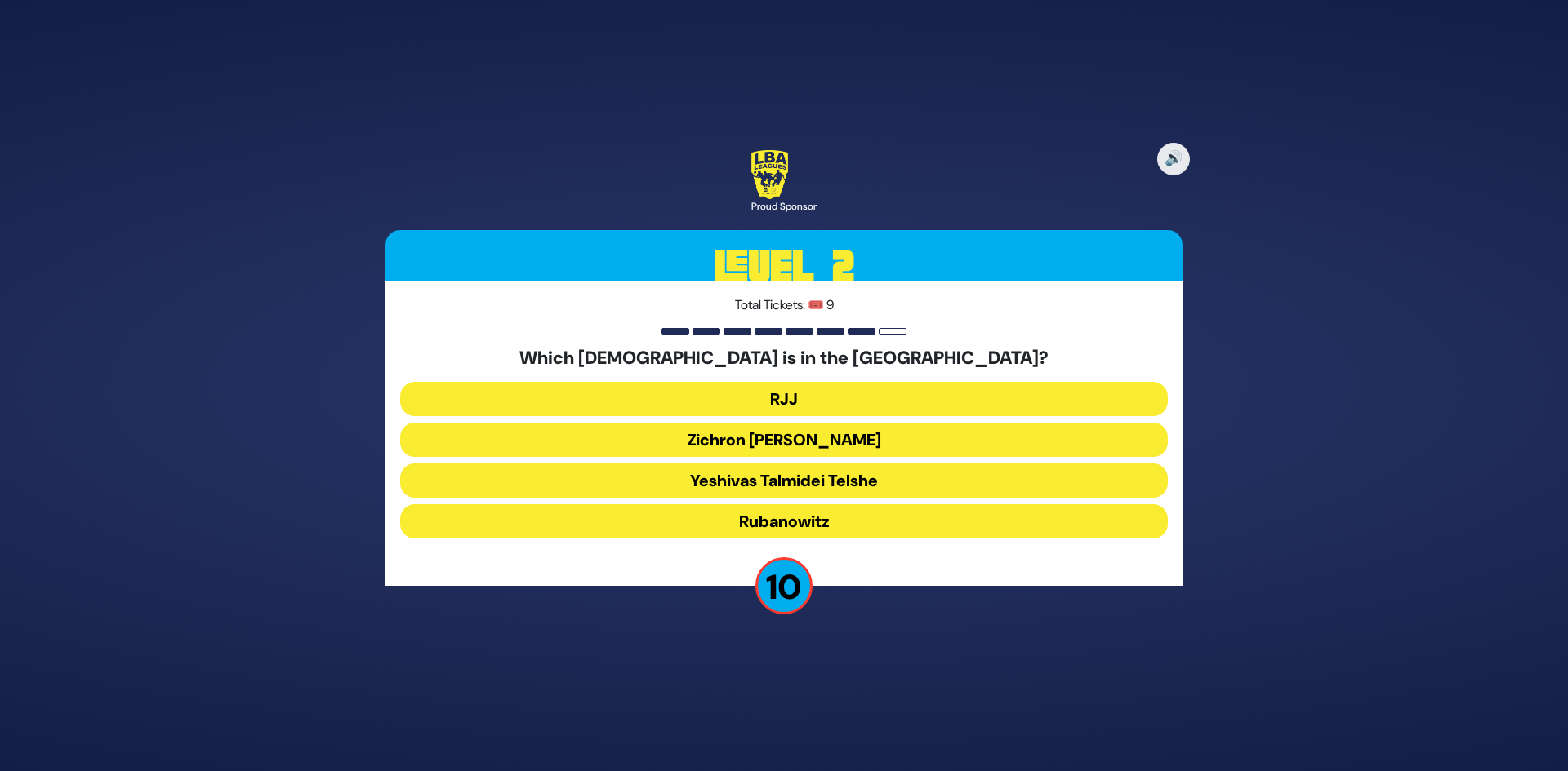
click at [849, 520] on button "Rubanowitz" at bounding box center [784, 522] width 768 height 34
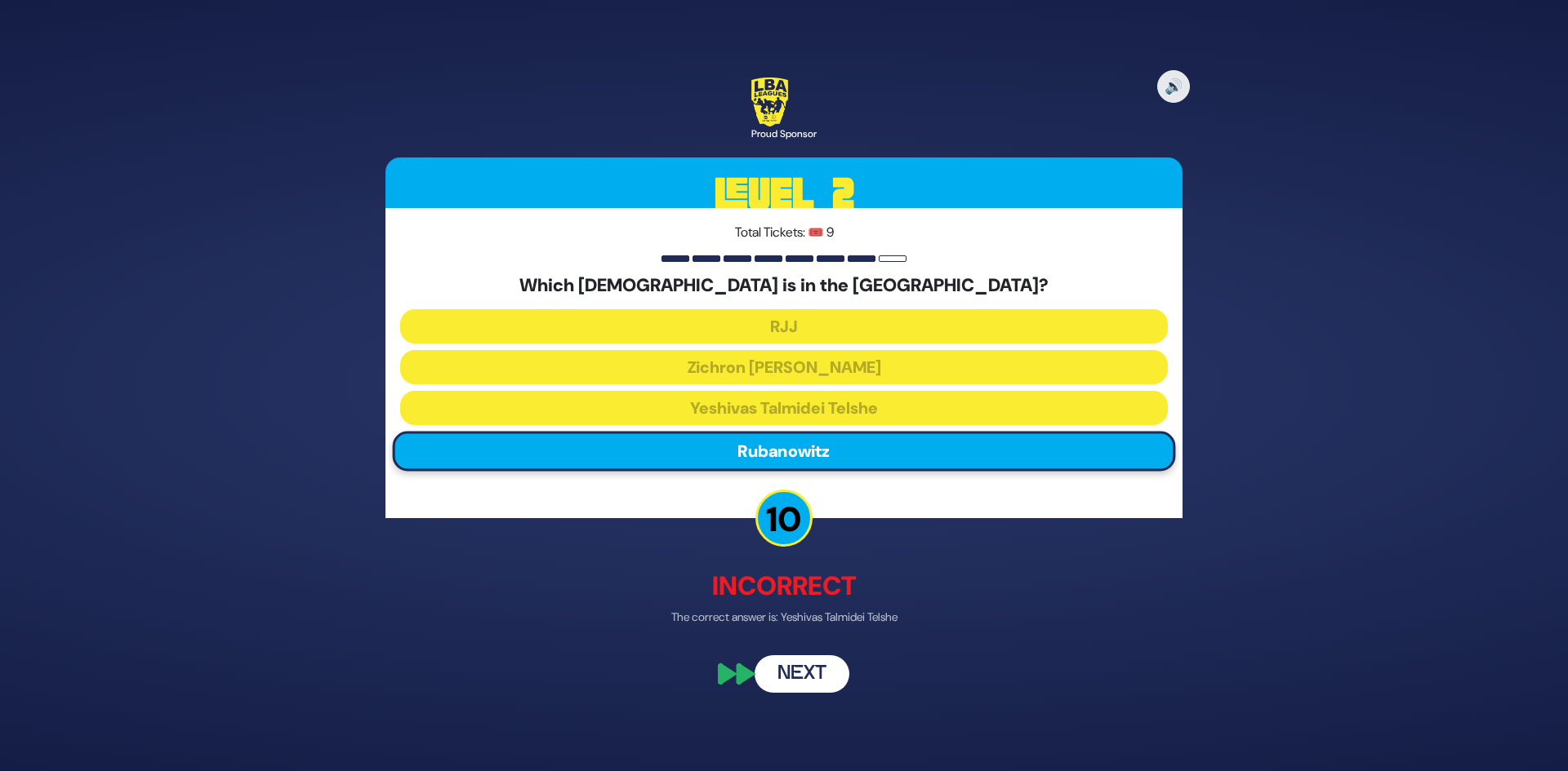
click at [834, 672] on button "Next" at bounding box center [801, 676] width 95 height 38
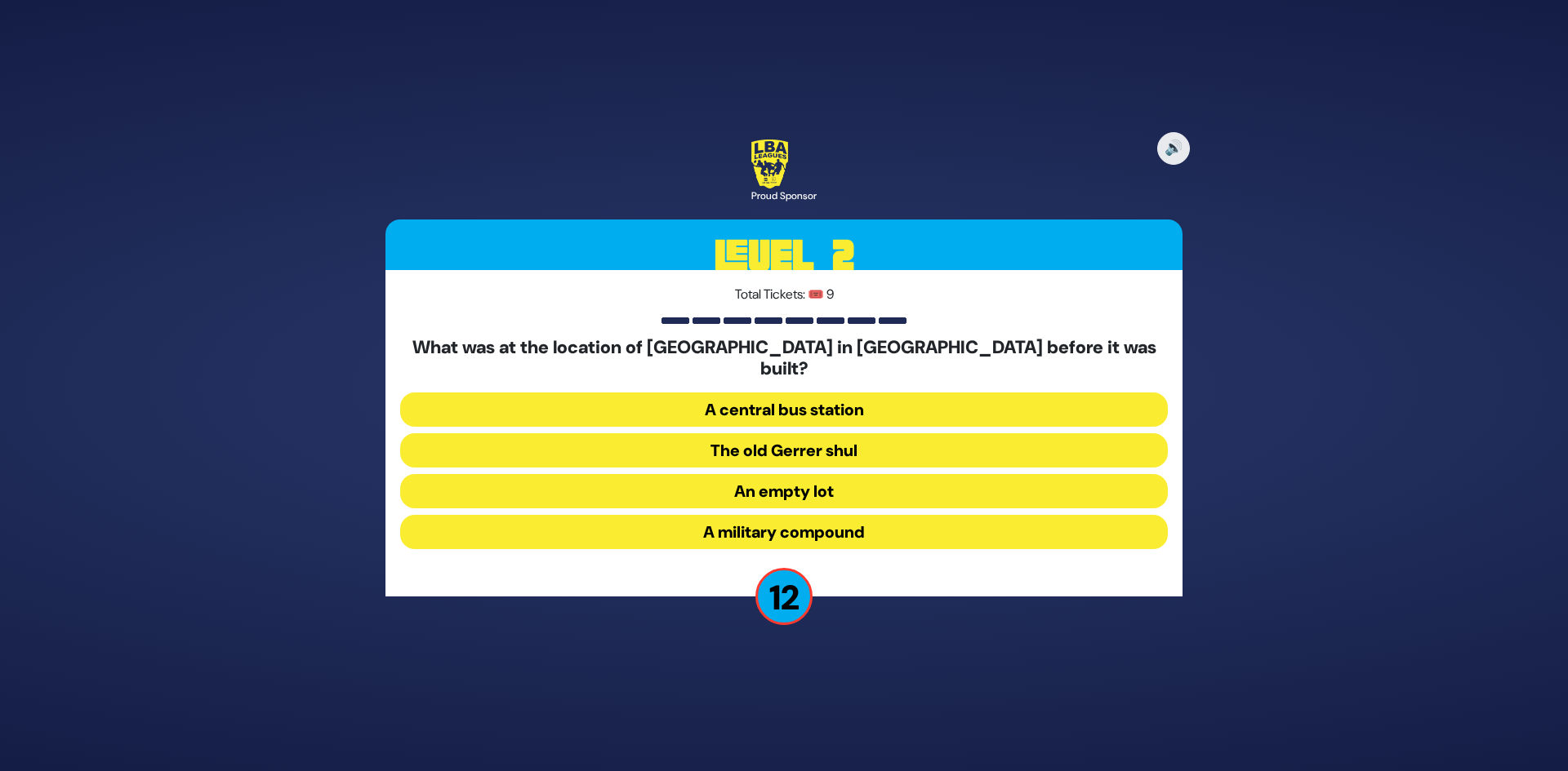
click at [852, 520] on button "A military compound" at bounding box center [784, 532] width 768 height 34
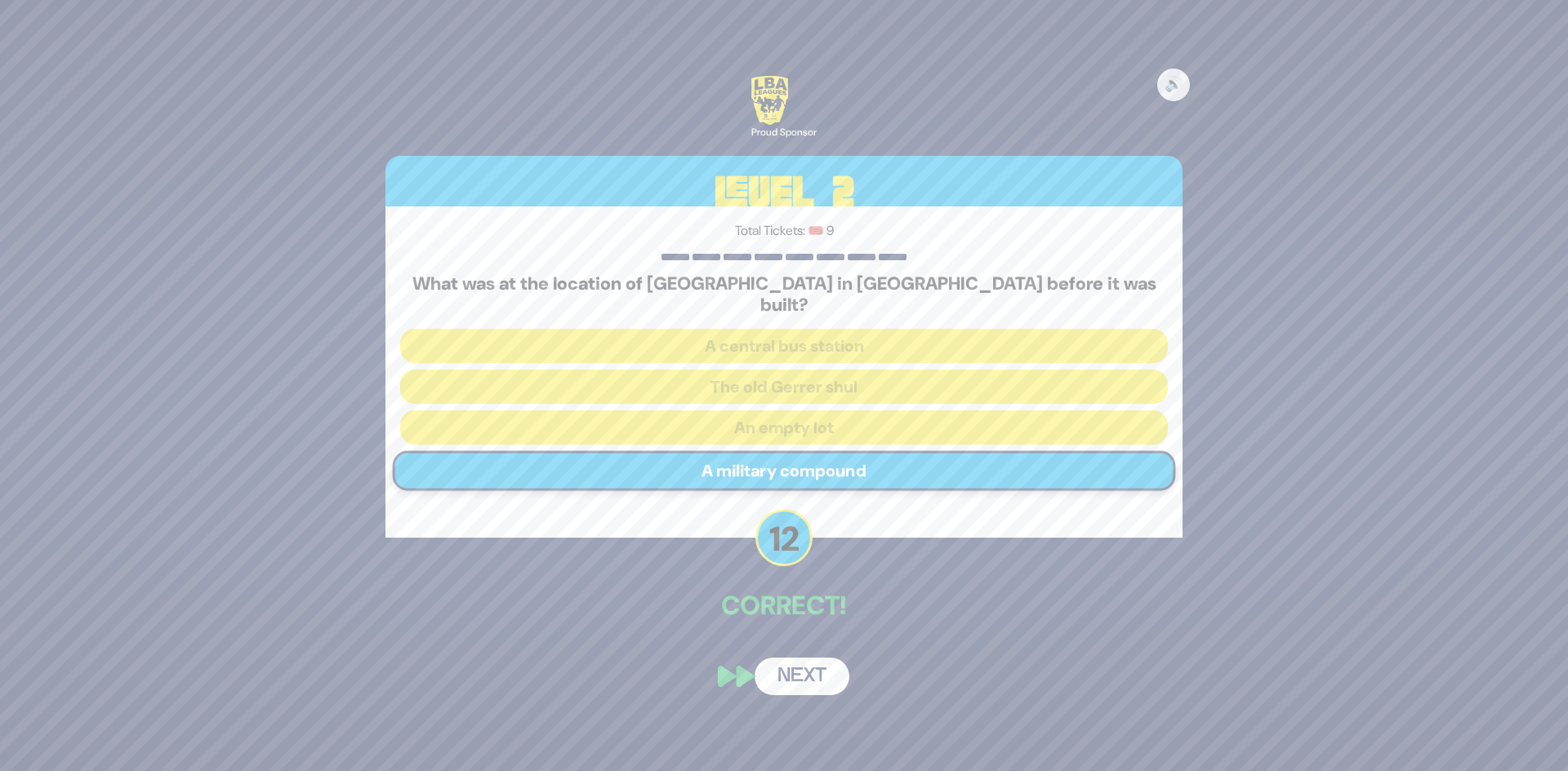
click at [828, 666] on button "Next" at bounding box center [801, 676] width 95 height 38
